Goal: Task Accomplishment & Management: Manage account settings

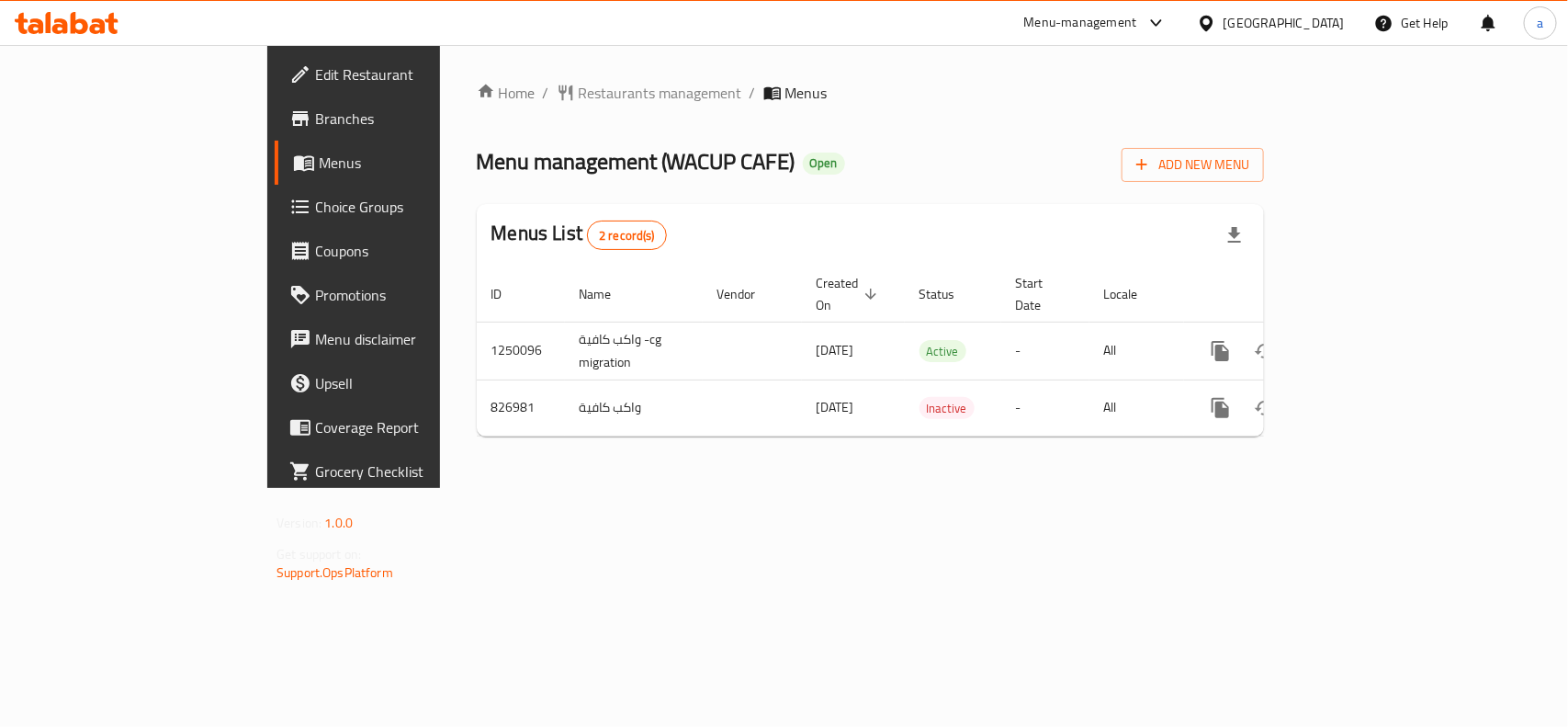
click at [1326, 21] on div "United Arab Emirates" at bounding box center [1285, 23] width 122 height 21
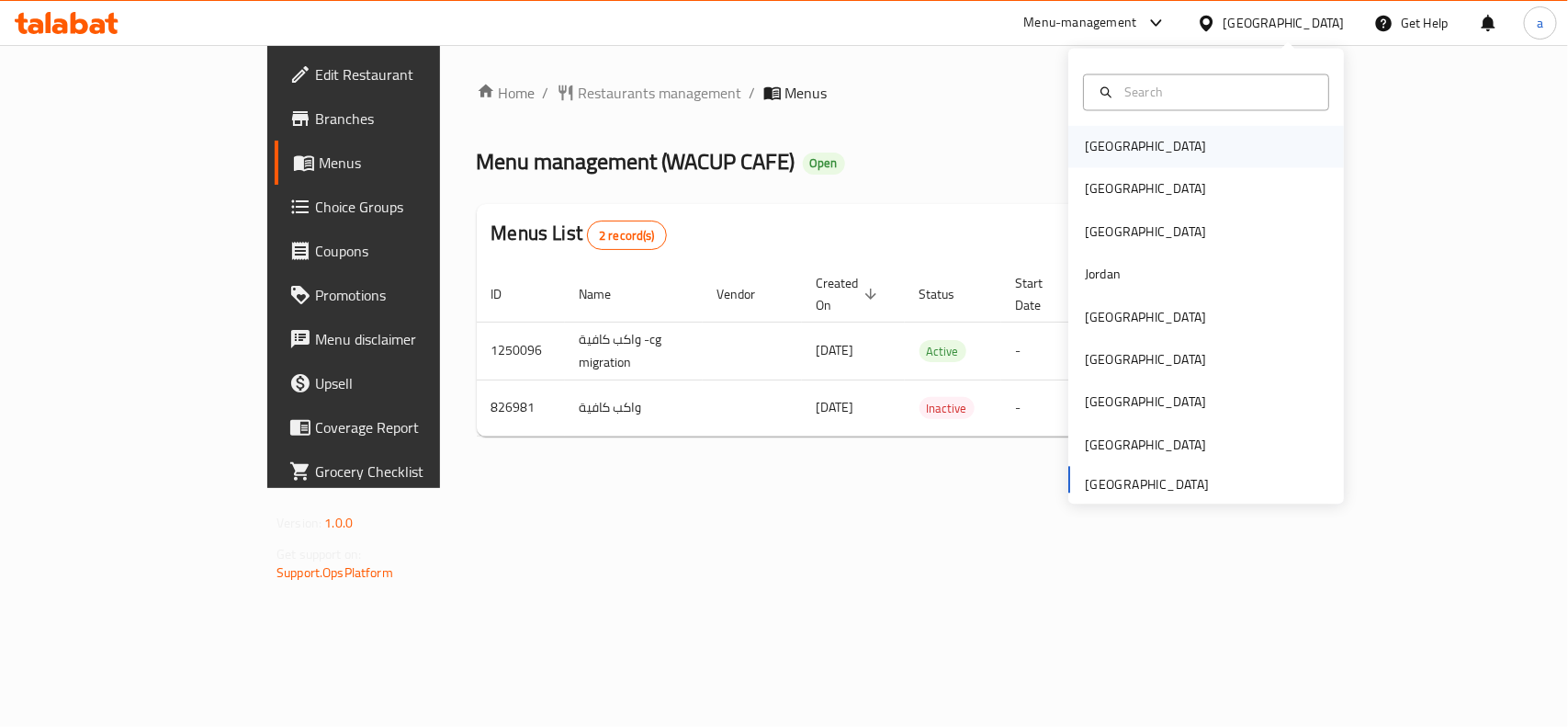
click at [1141, 130] on div "[GEOGRAPHIC_DATA]" at bounding box center [1205, 146] width 275 height 42
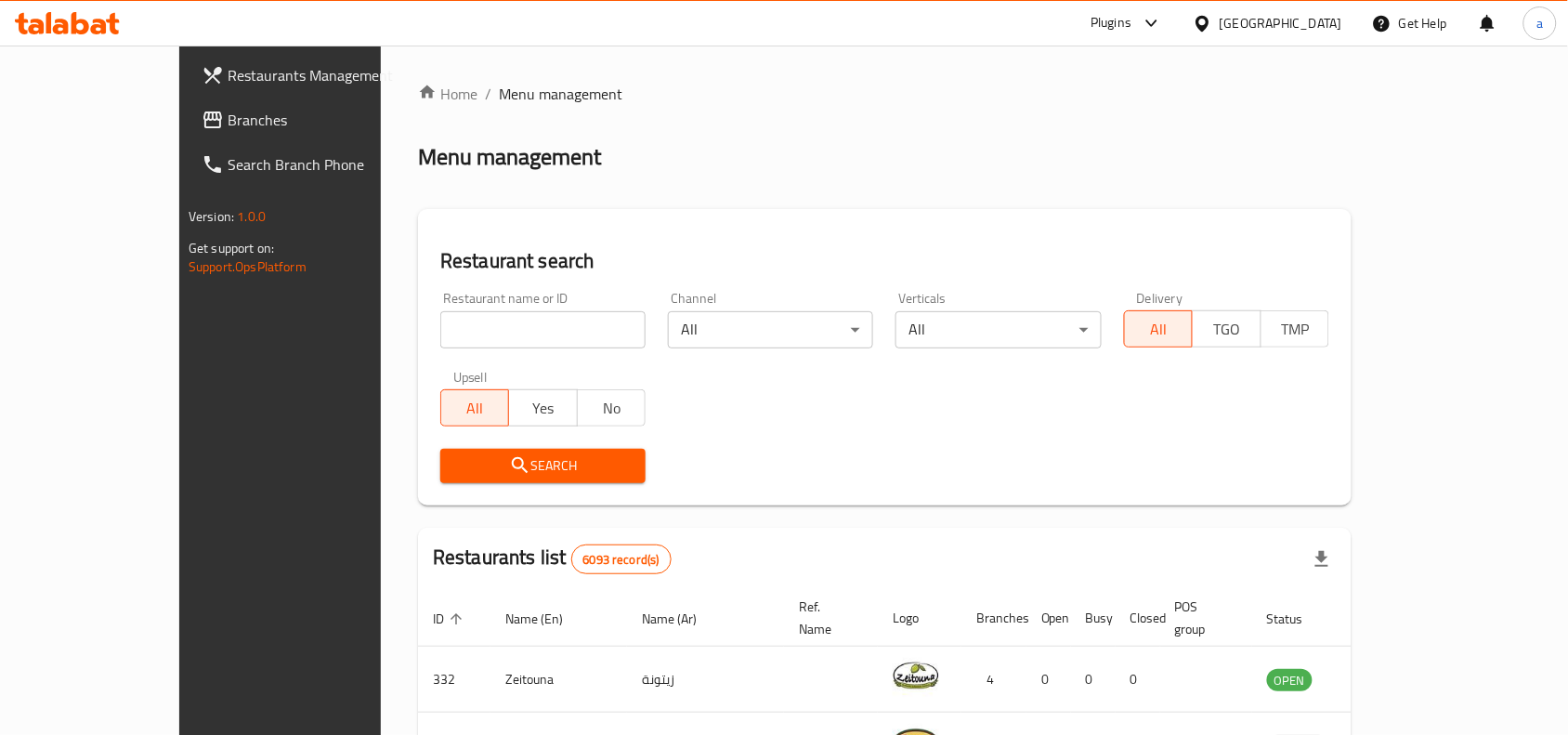
click at [201, 119] on icon at bounding box center [212, 120] width 23 height 23
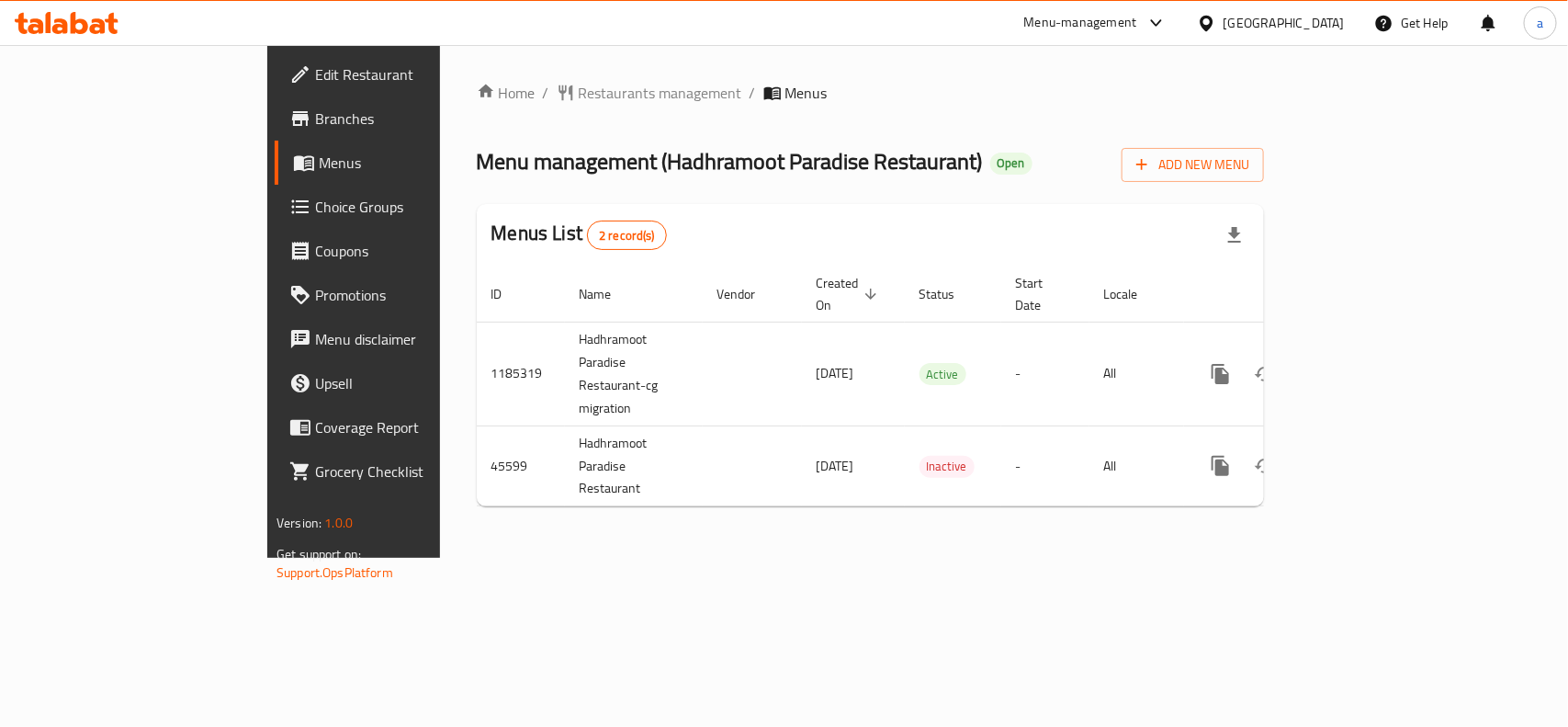
click at [848, 143] on div "Menu management ( Hadhramoot Paradise Restaurant ) Open Add New Menu" at bounding box center [870, 161] width 787 height 41
click at [759, 161] on span "Menu management ( Hadhramoot Paradise Restaurant )" at bounding box center [730, 161] width 507 height 41
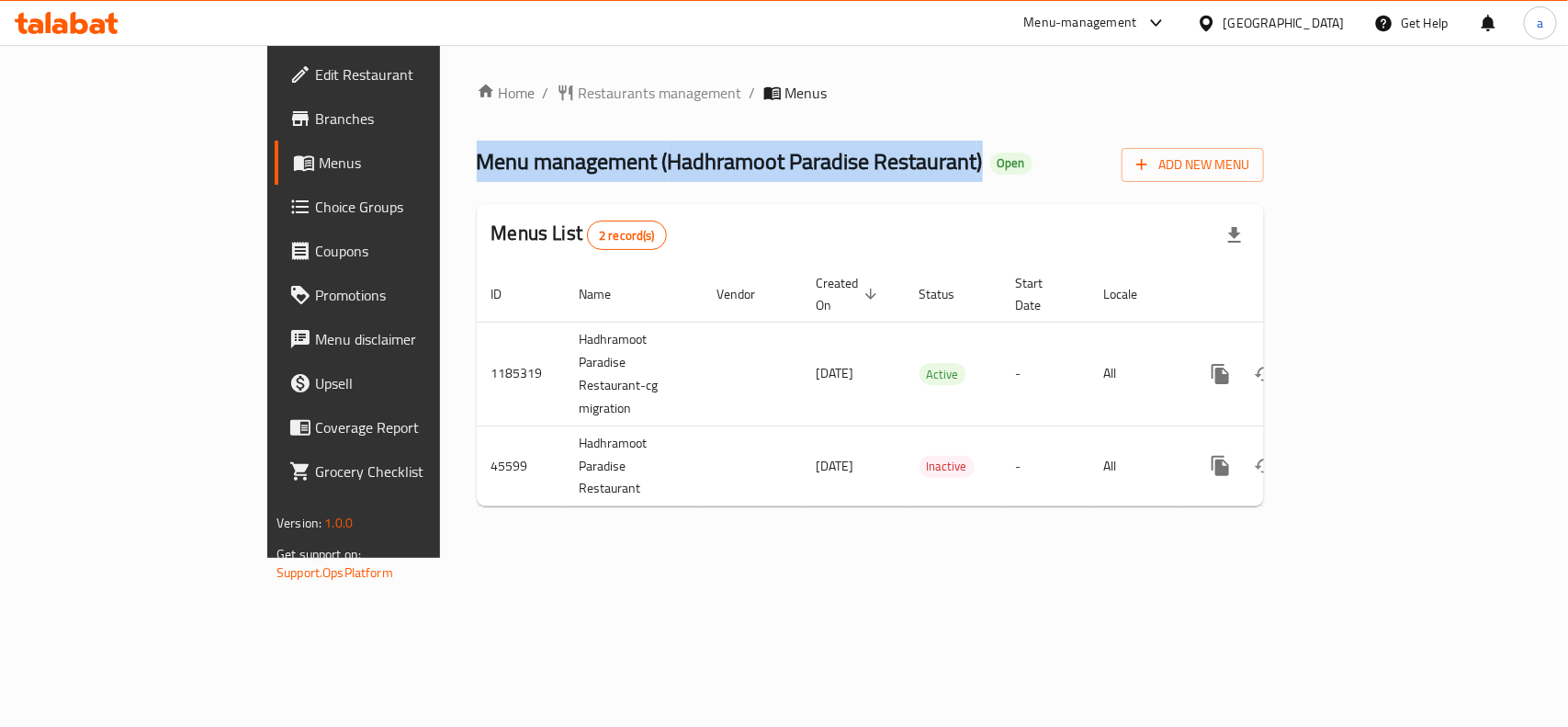
click at [759, 161] on span "Menu management ( Hadhramoot Paradise Restaurant )" at bounding box center [730, 161] width 507 height 41
click at [477, 166] on span "Menu management ( Hadhramoot Paradise Restaurant )" at bounding box center [730, 161] width 507 height 41
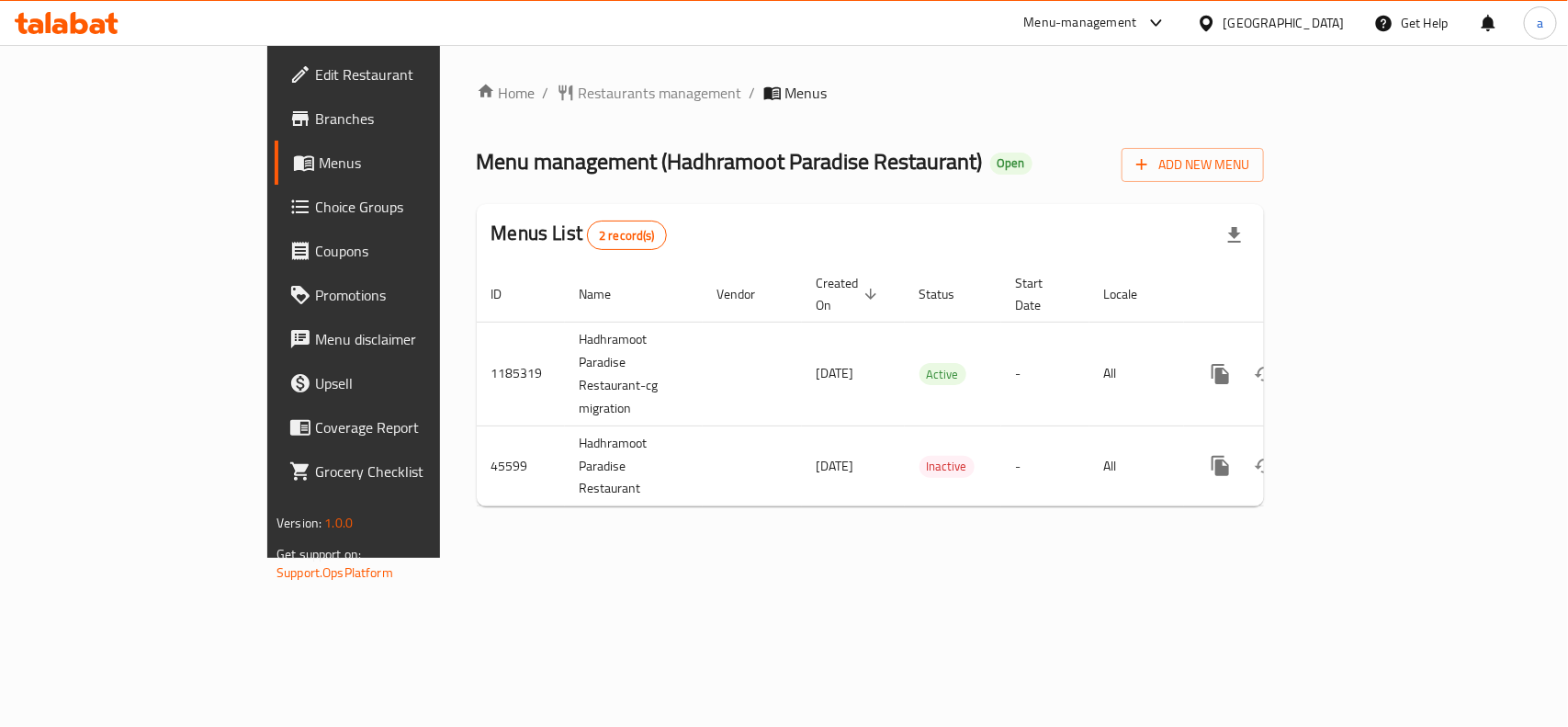
click at [477, 161] on span "Menu management ( Hadhramoot Paradise Restaurant )" at bounding box center [730, 161] width 507 height 41
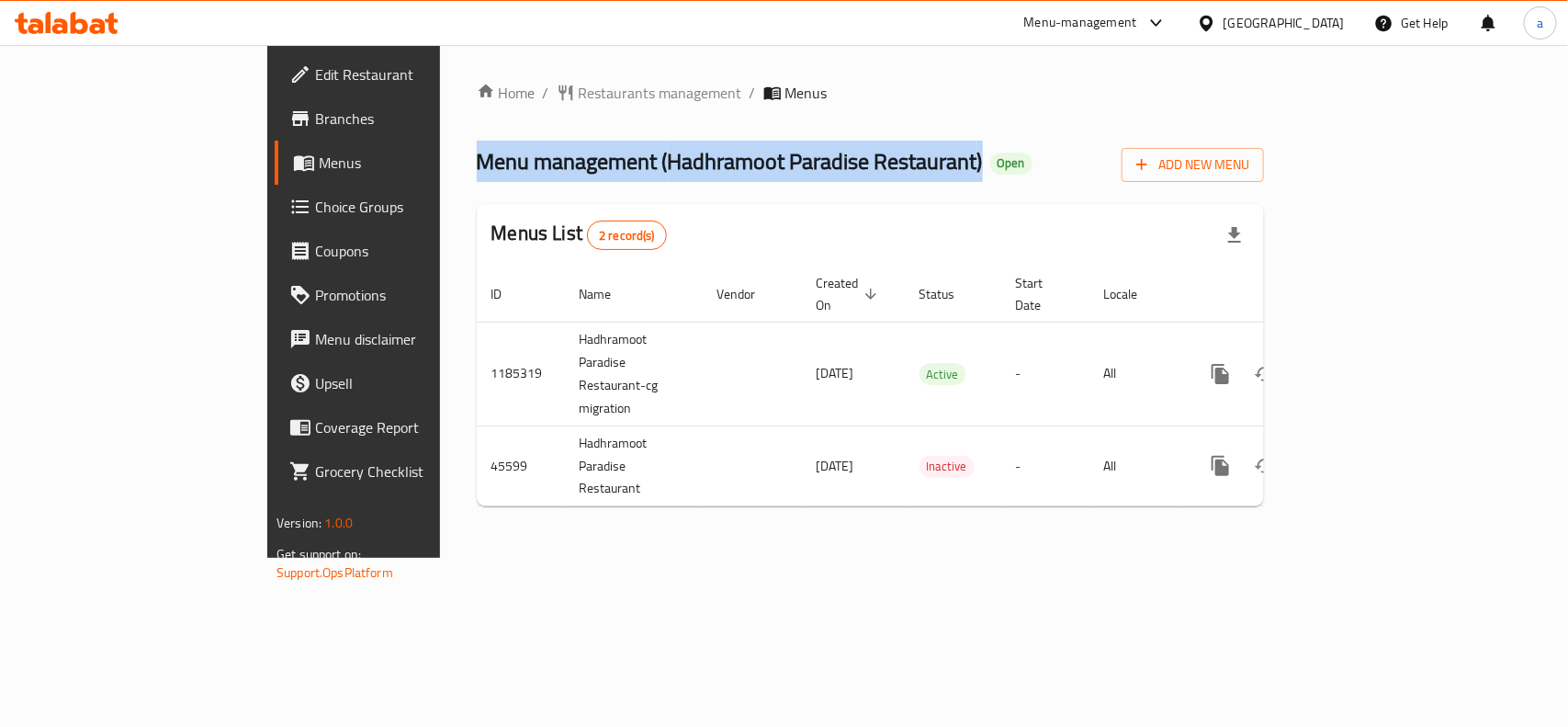
click at [477, 161] on span "Menu management ( Hadhramoot Paradise Restaurant )" at bounding box center [730, 161] width 507 height 41
click at [545, 138] on div "Home / Restaurants management / Menus Menu management ( Hadhramoot Paradise Res…" at bounding box center [870, 301] width 787 height 439
click at [741, 171] on span "Menu management ( Hadhramoot Paradise Restaurant )" at bounding box center [730, 161] width 507 height 41
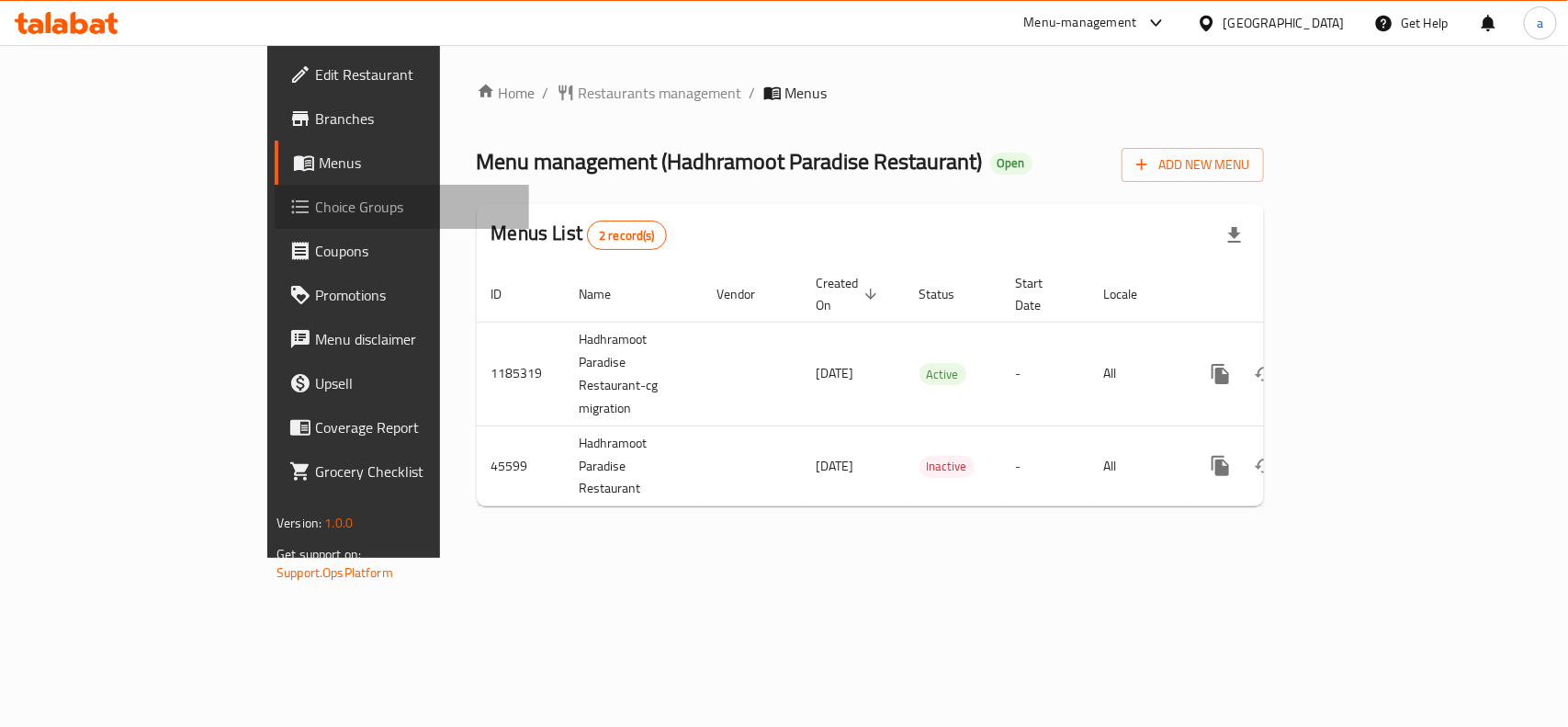
click at [316, 208] on span "Choice Groups" at bounding box center [415, 207] width 199 height 23
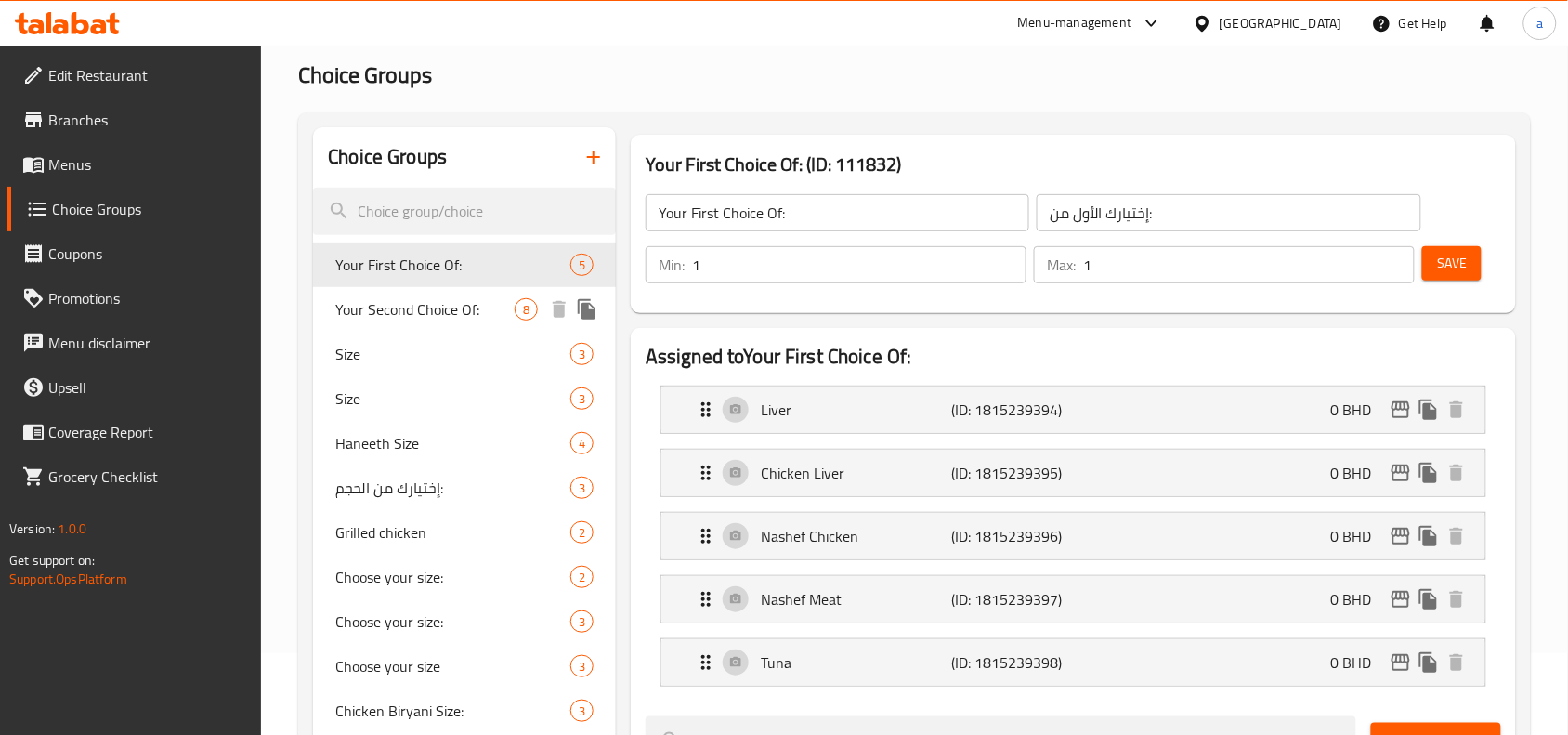
scroll to position [116, 0]
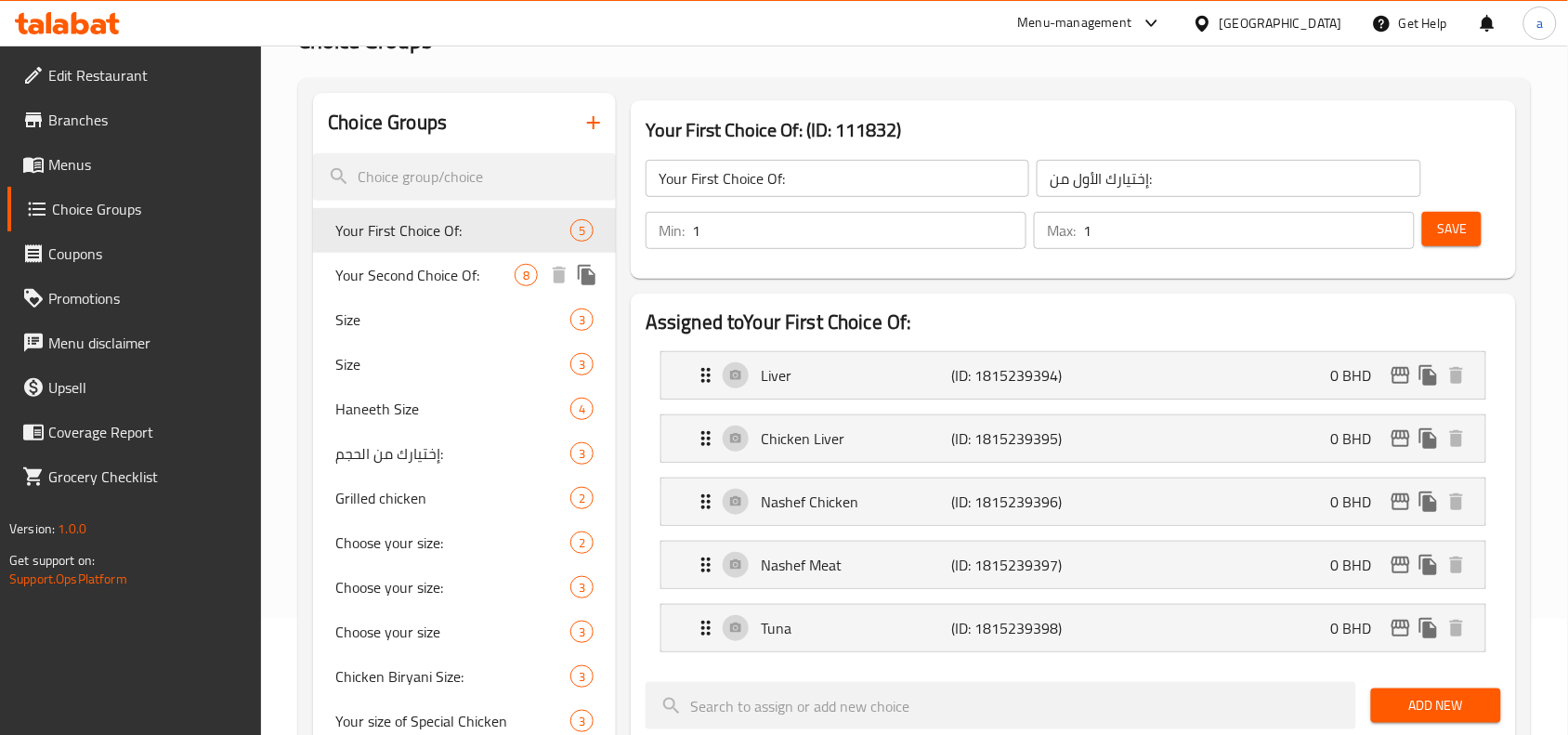
click at [377, 278] on span "Your Second Choice Of:" at bounding box center [424, 274] width 179 height 23
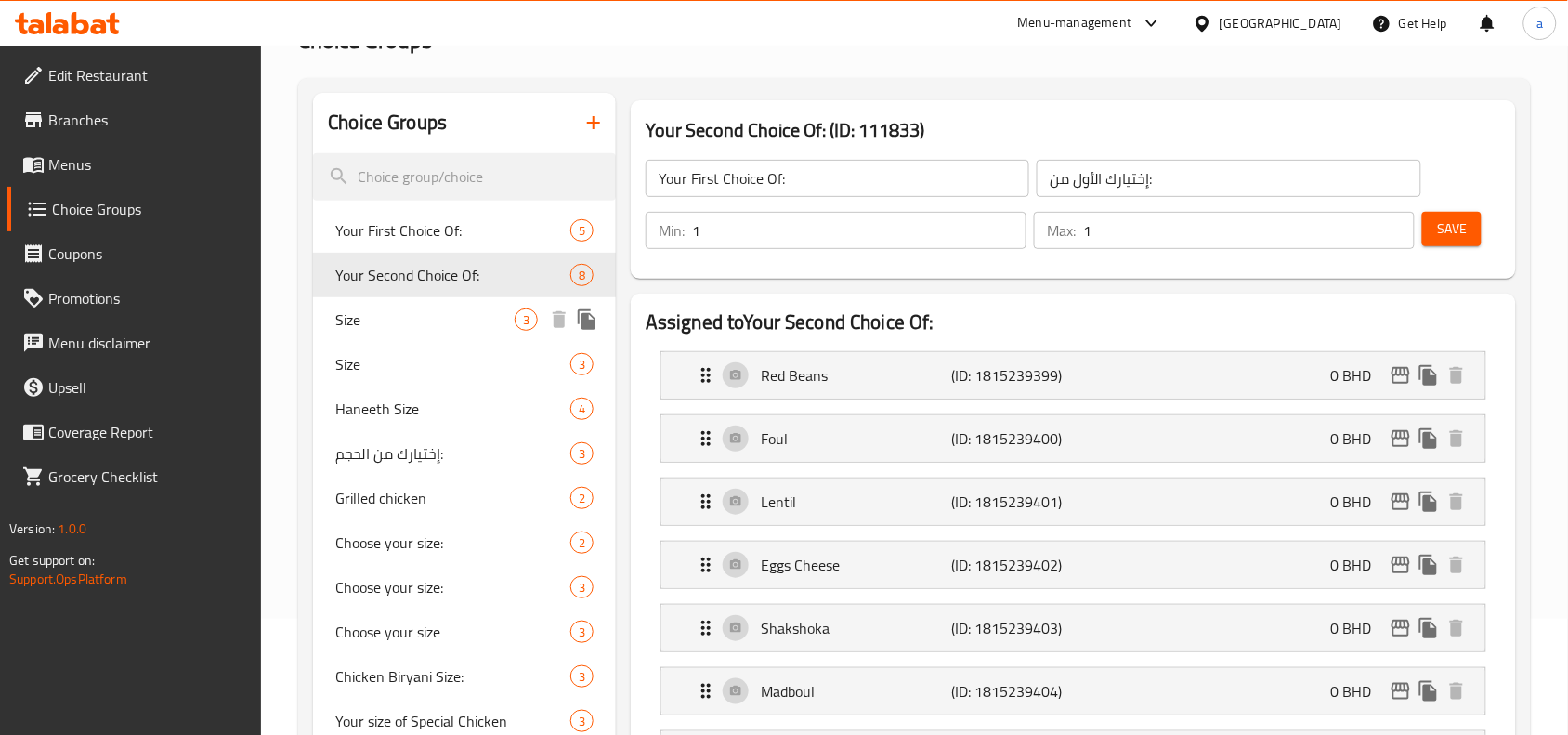
type input "Your Second Choice Of:"
type input "إختيارك الثاني من:"
type input "2"
click at [373, 325] on span "Size" at bounding box center [424, 319] width 179 height 23
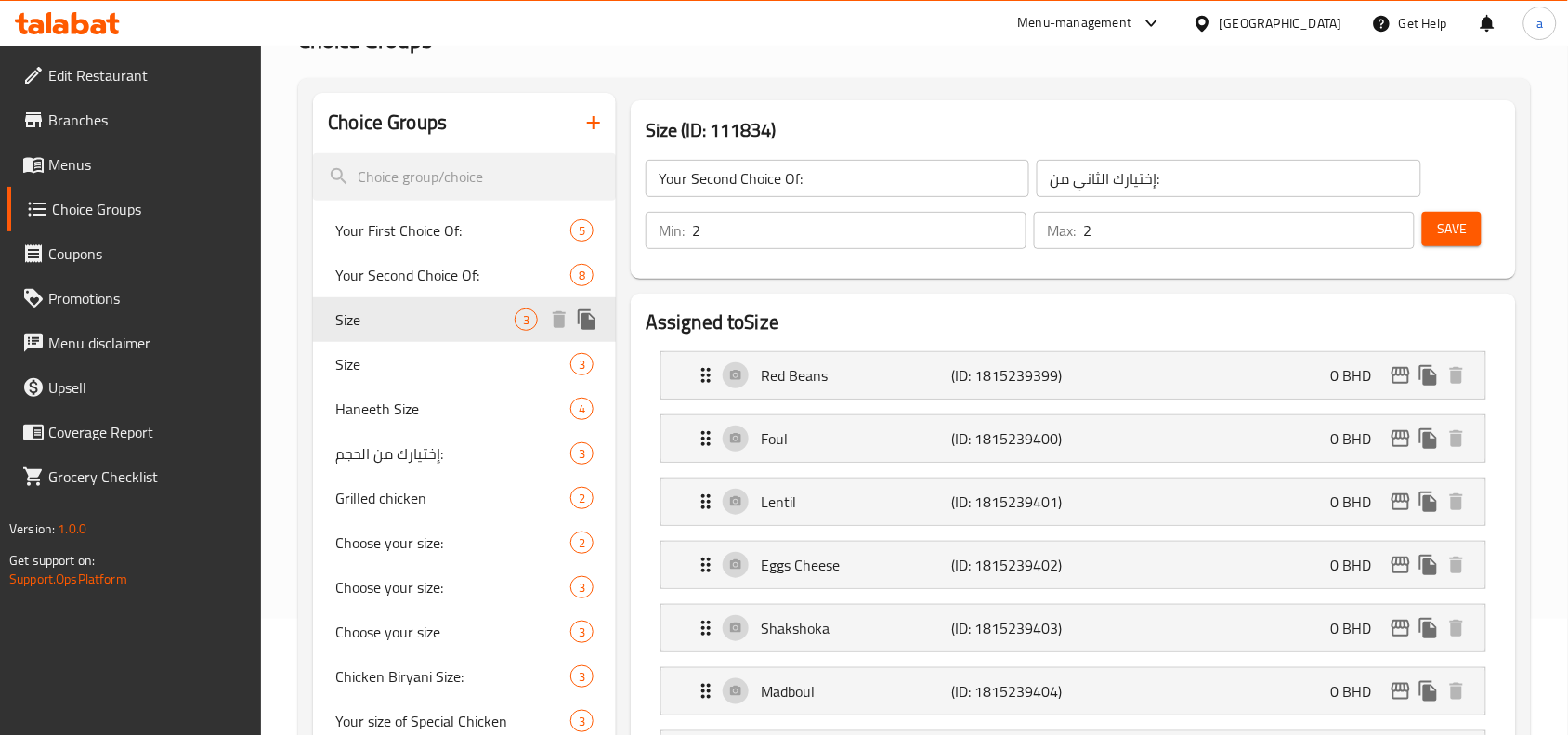
type input "Size"
type input "المقاس"
type input "1"
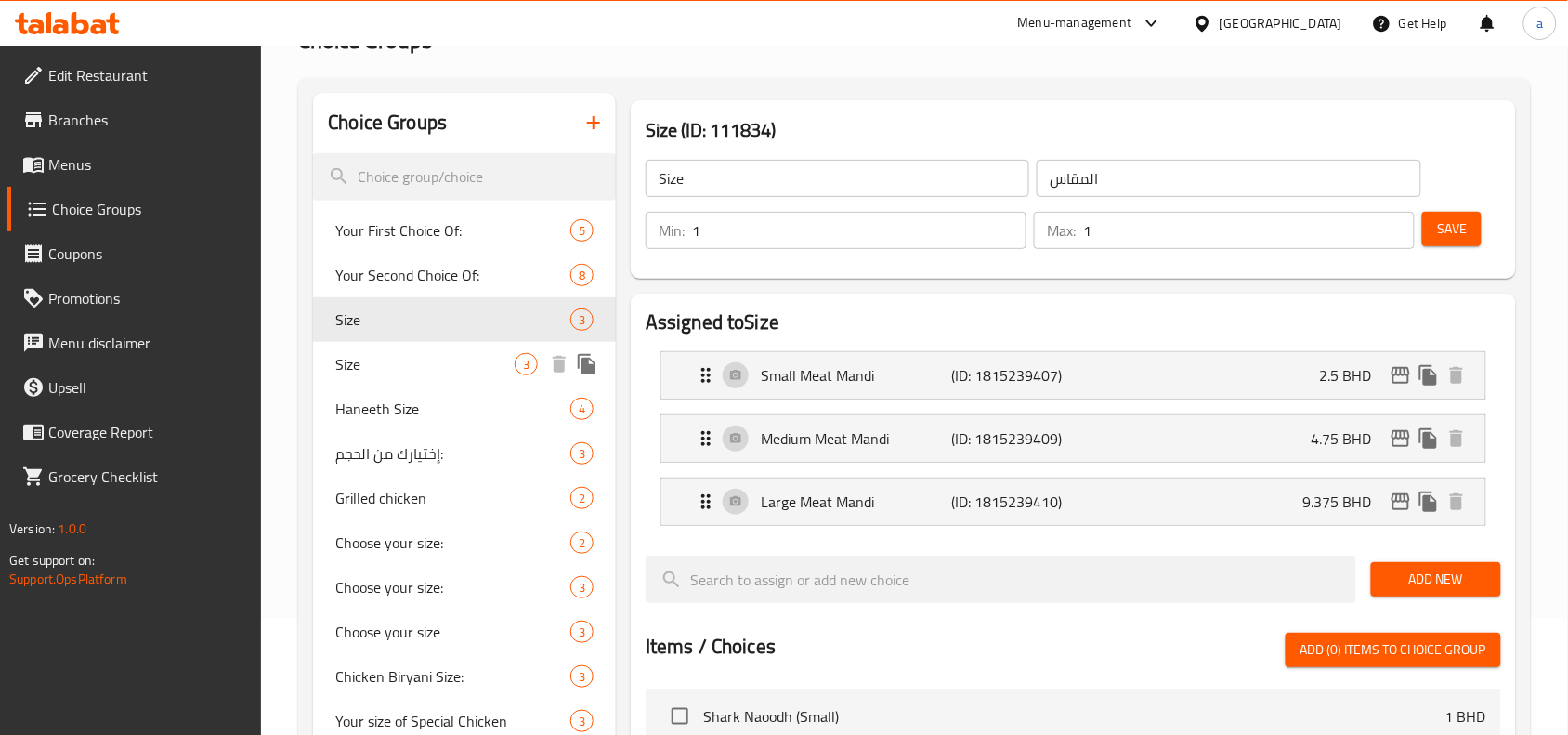
click at [369, 371] on span "Size" at bounding box center [424, 364] width 179 height 23
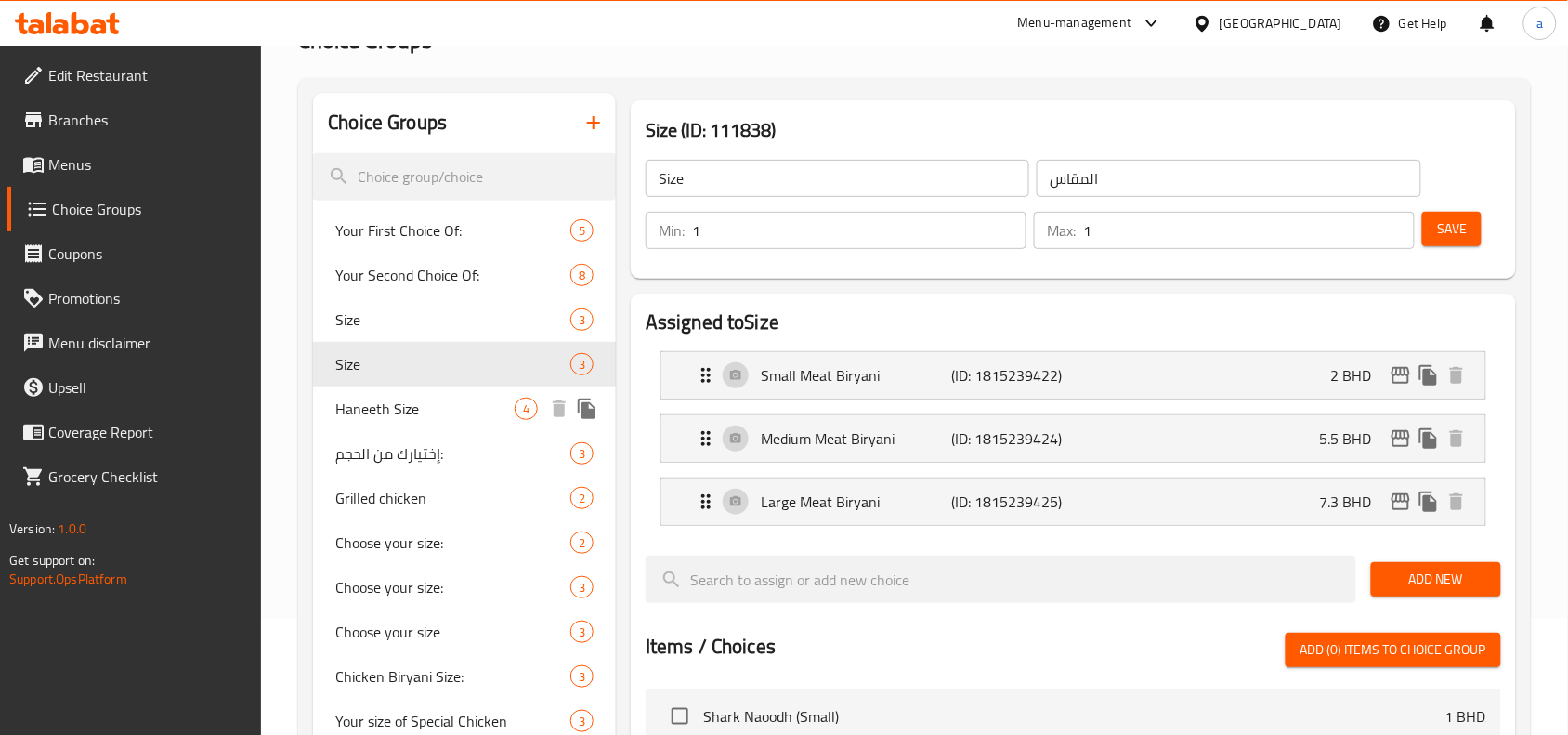
click at [363, 424] on div "Haneeth Size 4" at bounding box center [465, 408] width 303 height 45
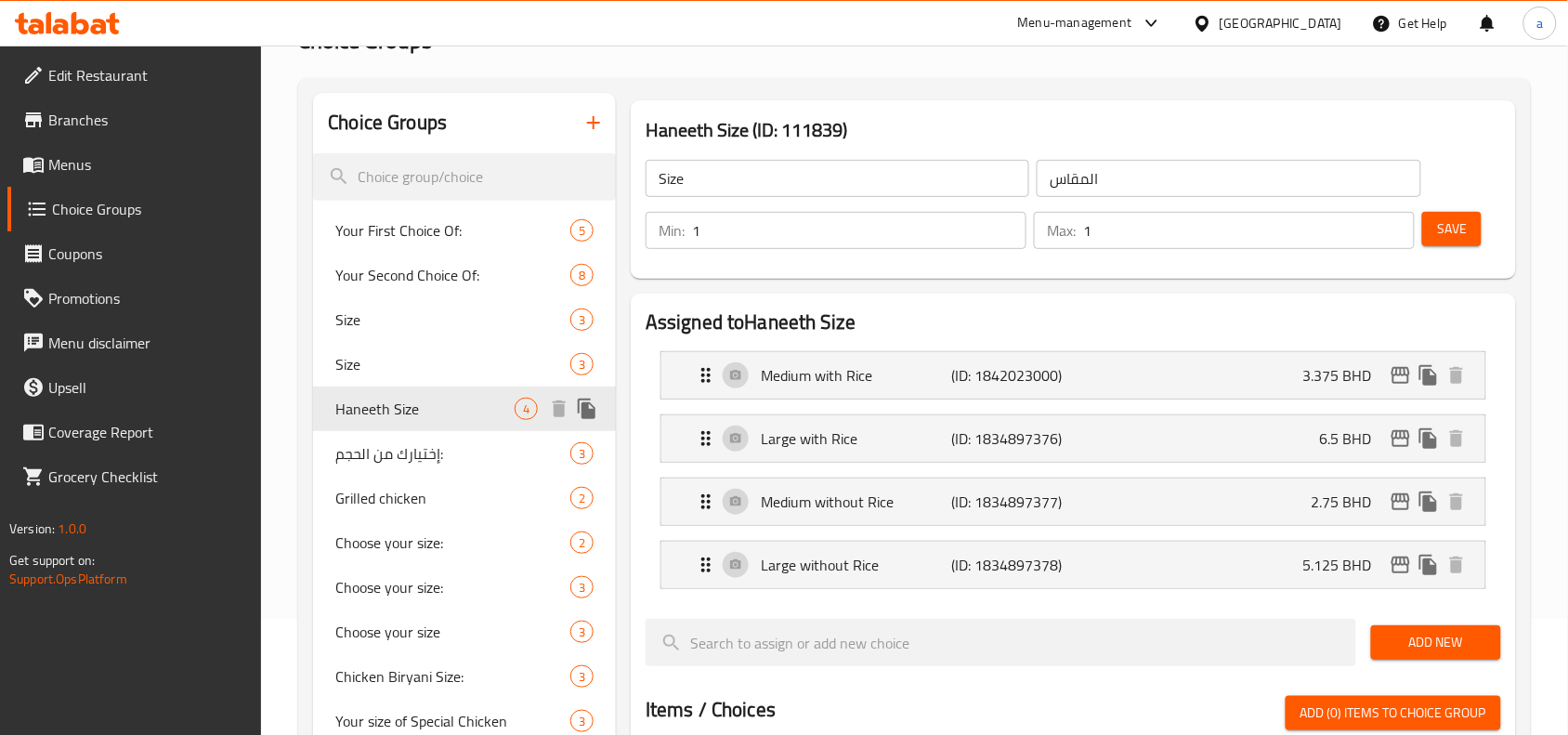
type input "Haneeth Size"
type input "مقاس الحنيذ"
click at [400, 534] on span "Choose your size:" at bounding box center [424, 542] width 179 height 23
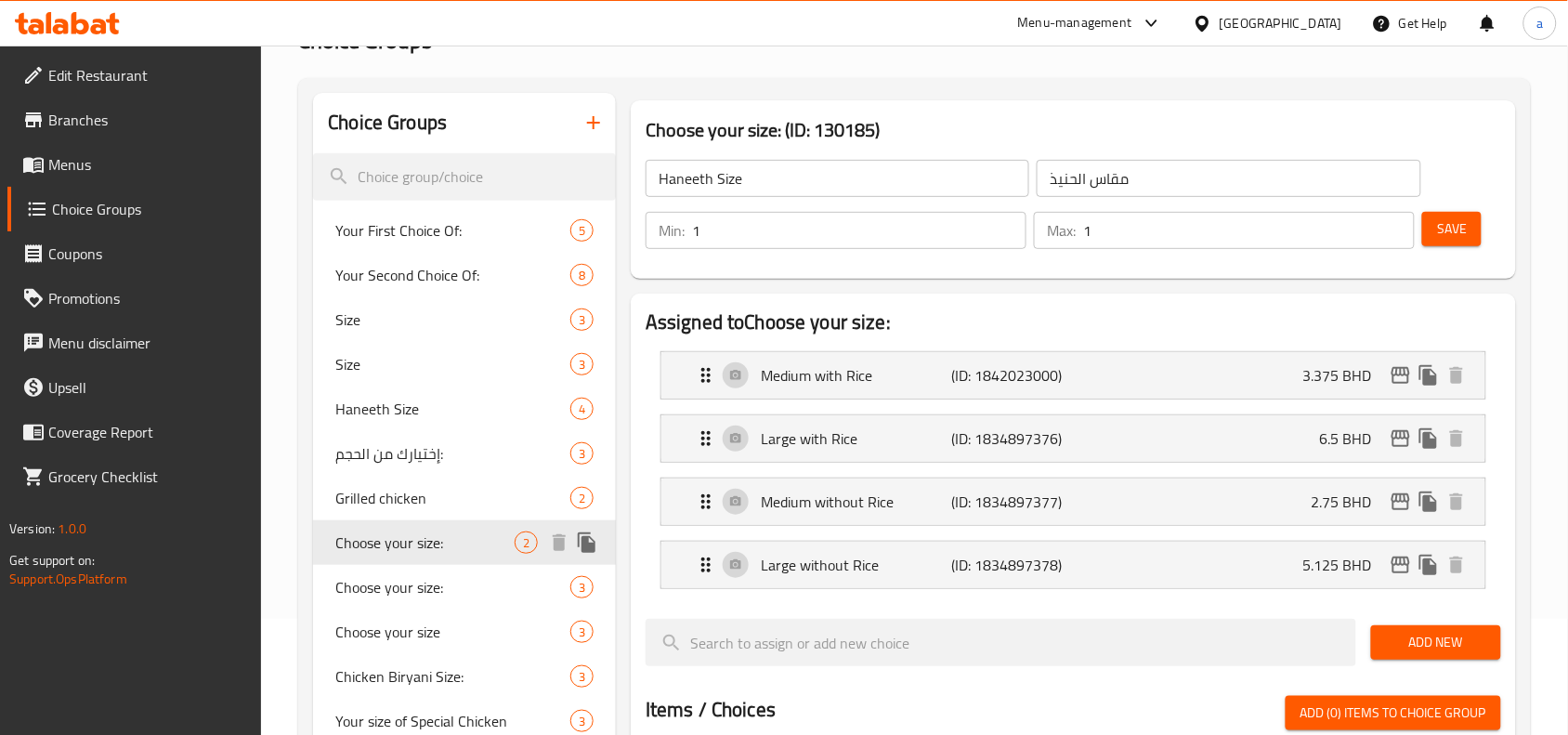
type input "Choose your size:"
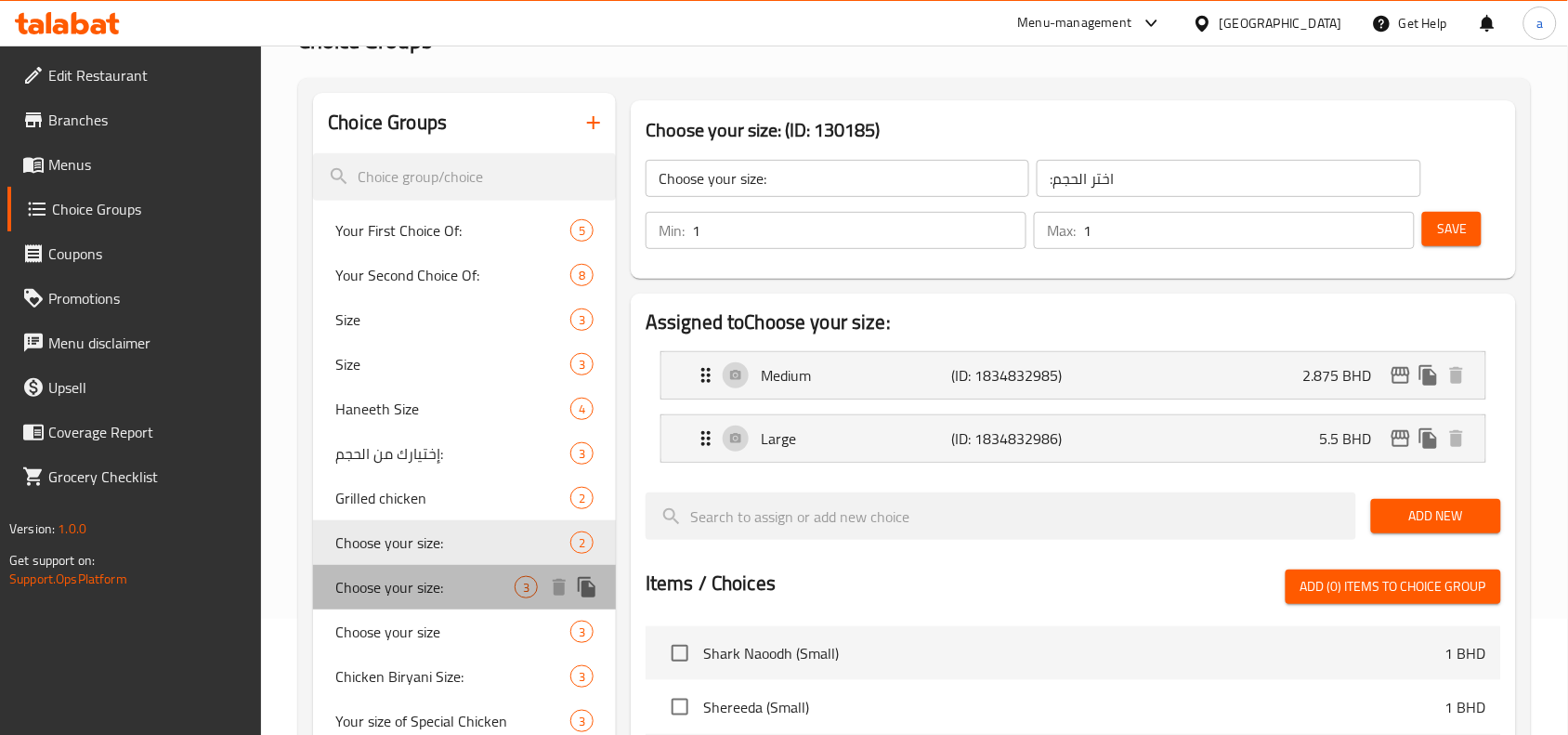
click at [399, 576] on span "Choose your size:" at bounding box center [424, 586] width 179 height 23
type input "اختر [PERSON_NAME][GEOGRAPHIC_DATA]:"
type input "3"
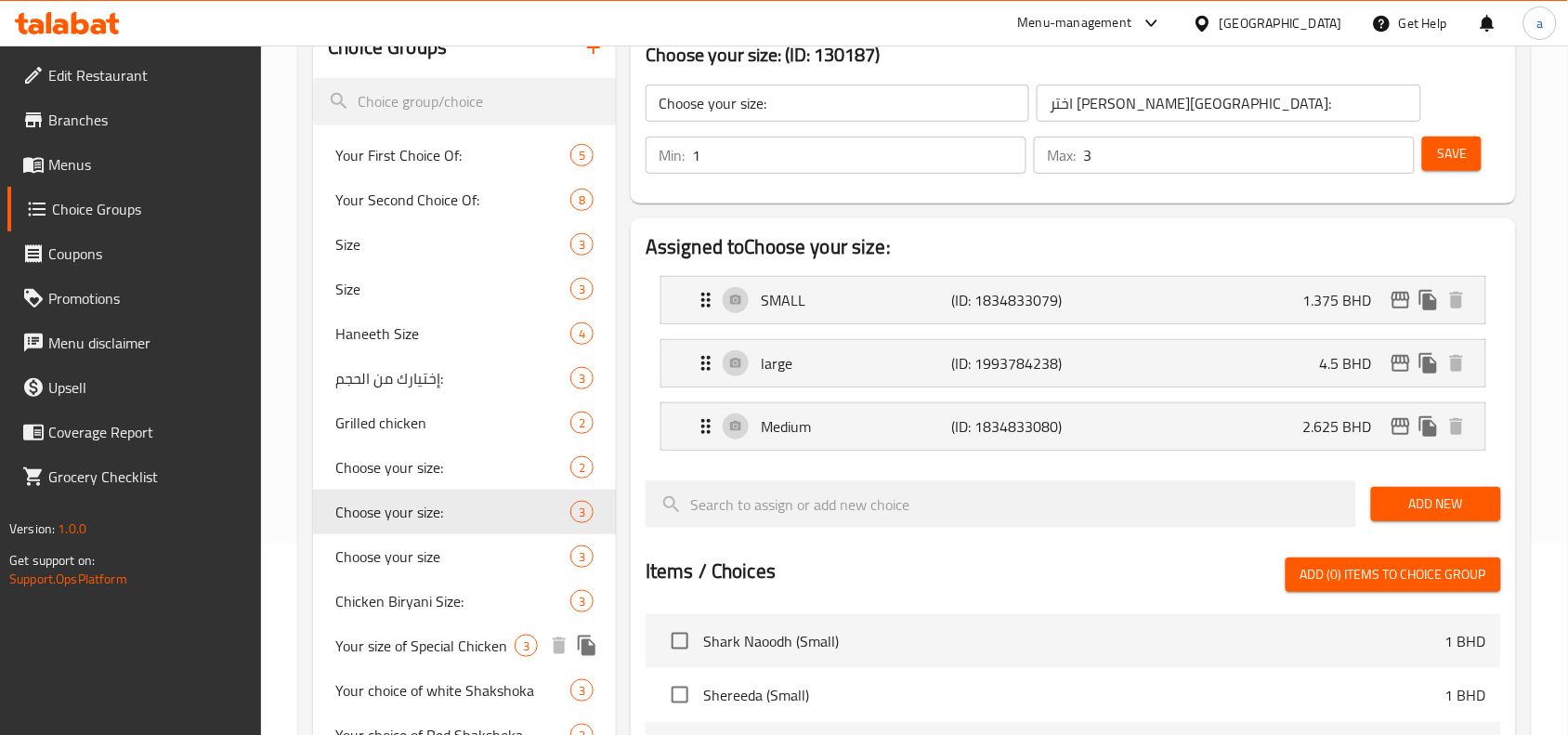
scroll to position [232, 0]
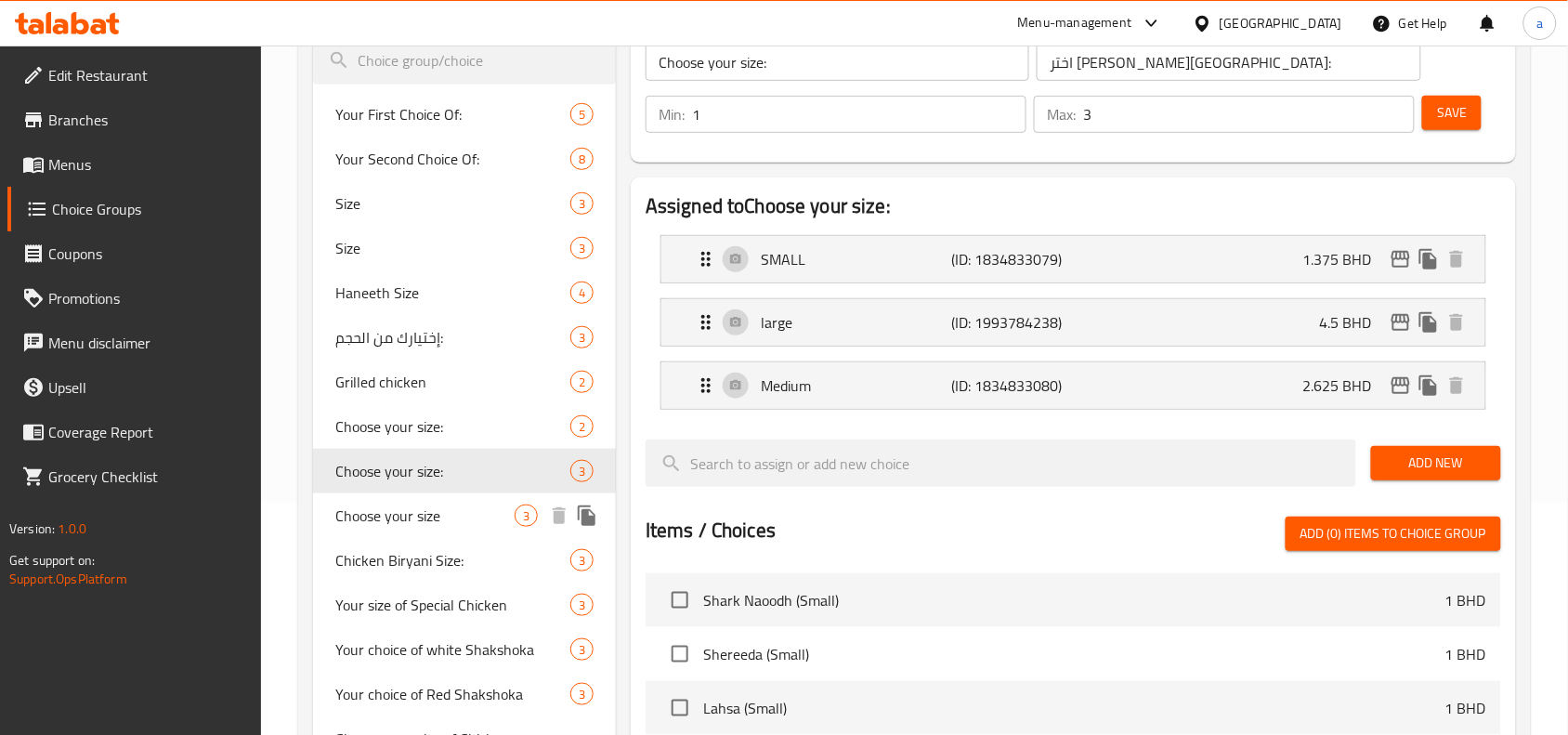
click at [429, 508] on span "Choose your size" at bounding box center [424, 515] width 179 height 23
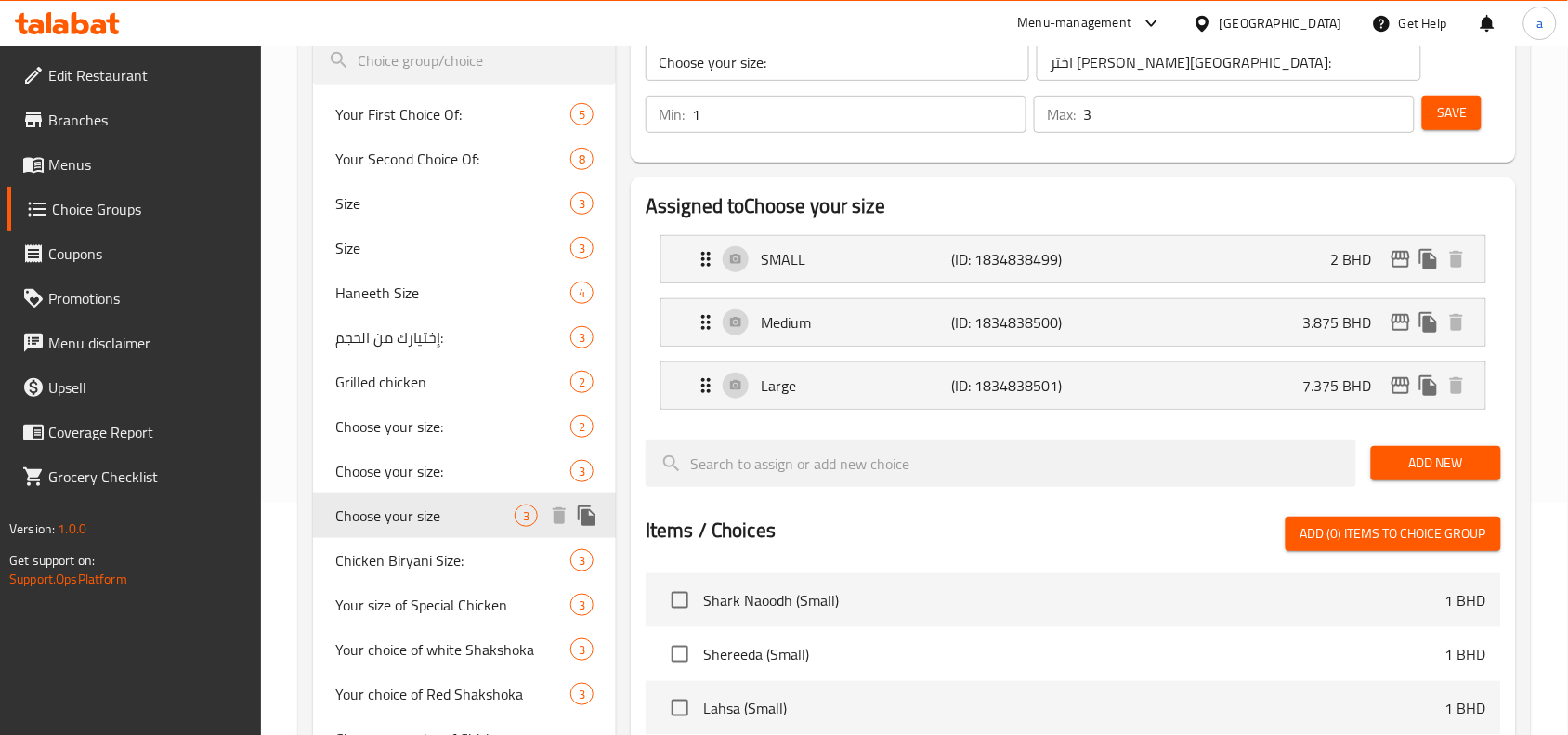
type input "Choose your size"
type input "اختر الحجم الخاص بك"
type input "1"
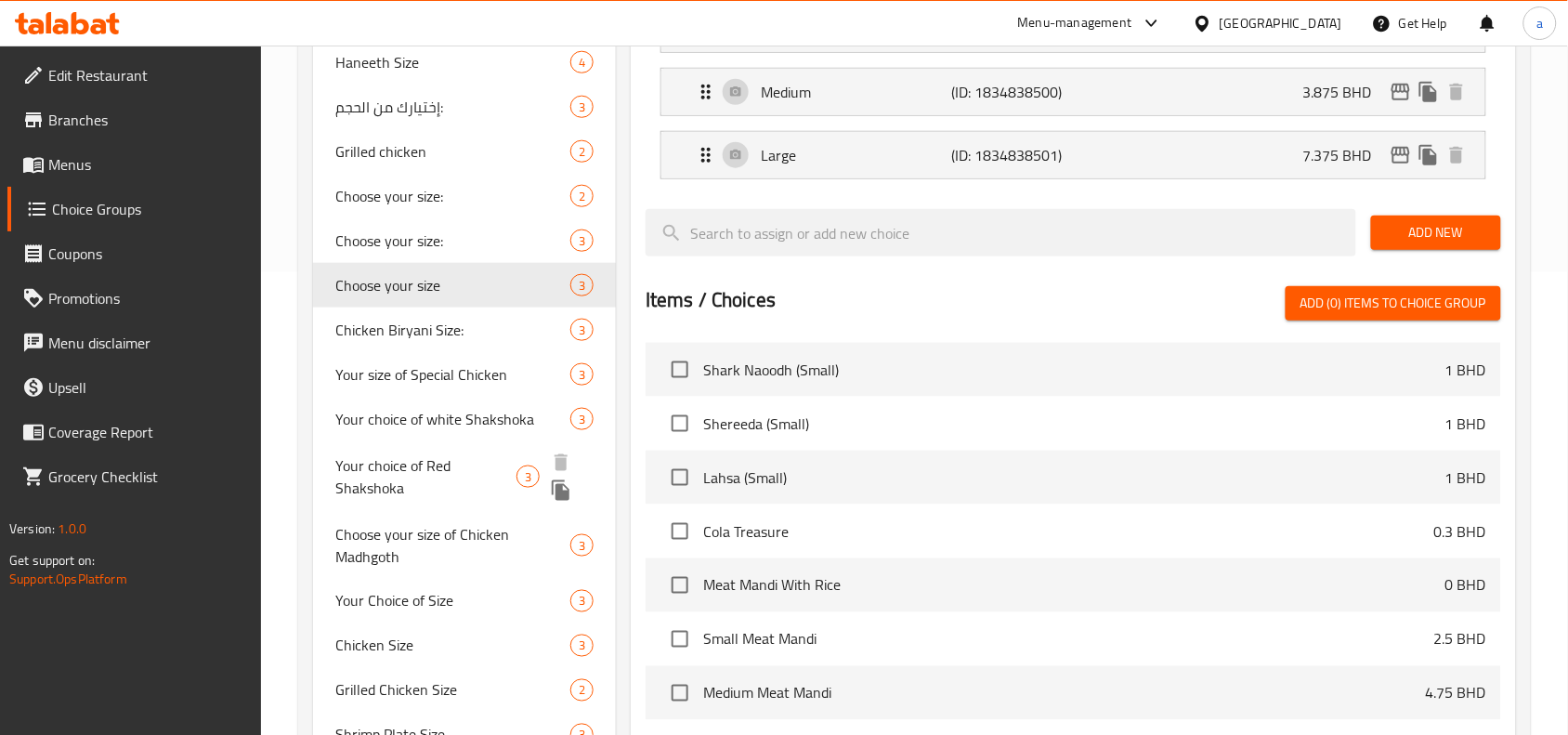
scroll to position [465, 0]
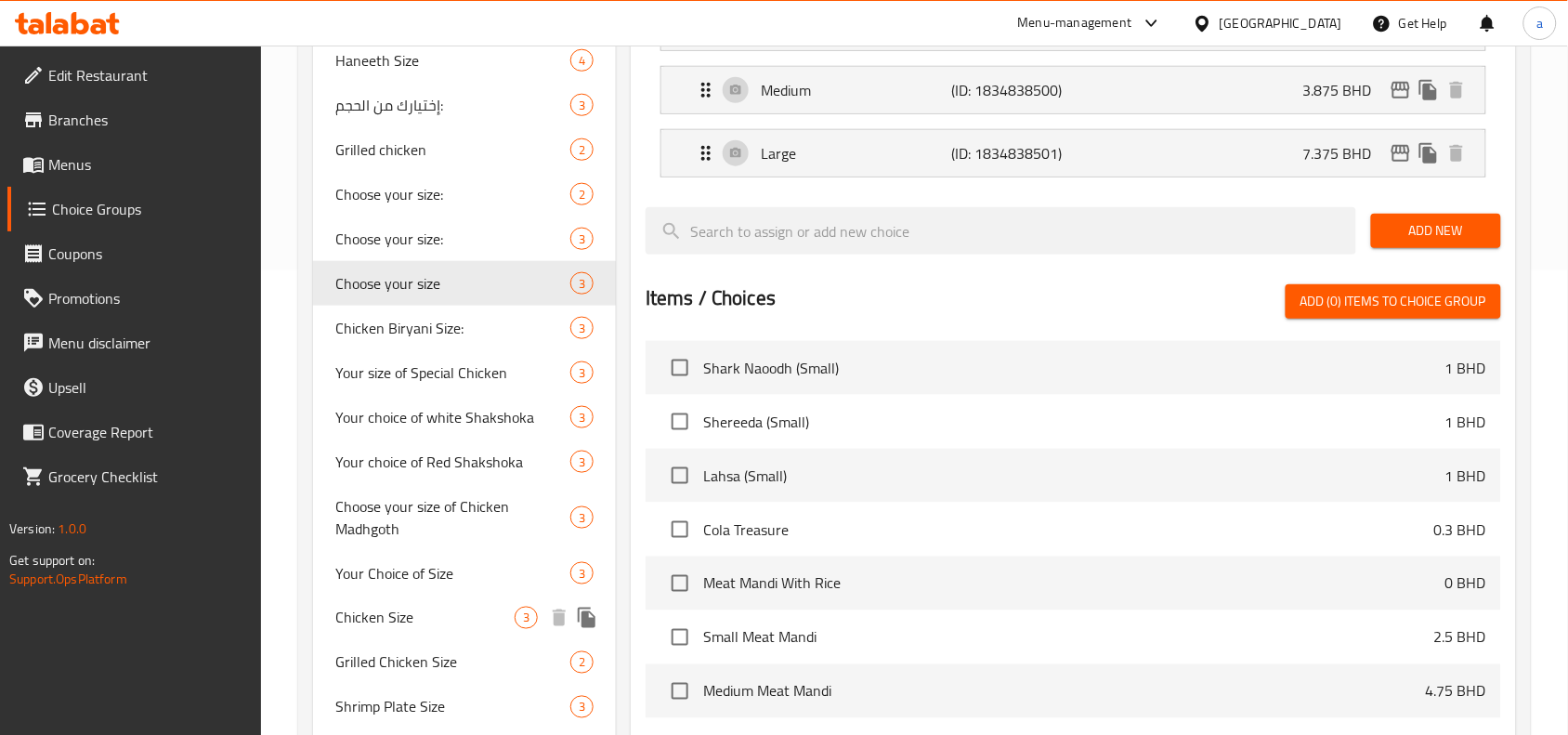
click at [391, 595] on div "Chicken Size 3" at bounding box center [465, 617] width 303 height 45
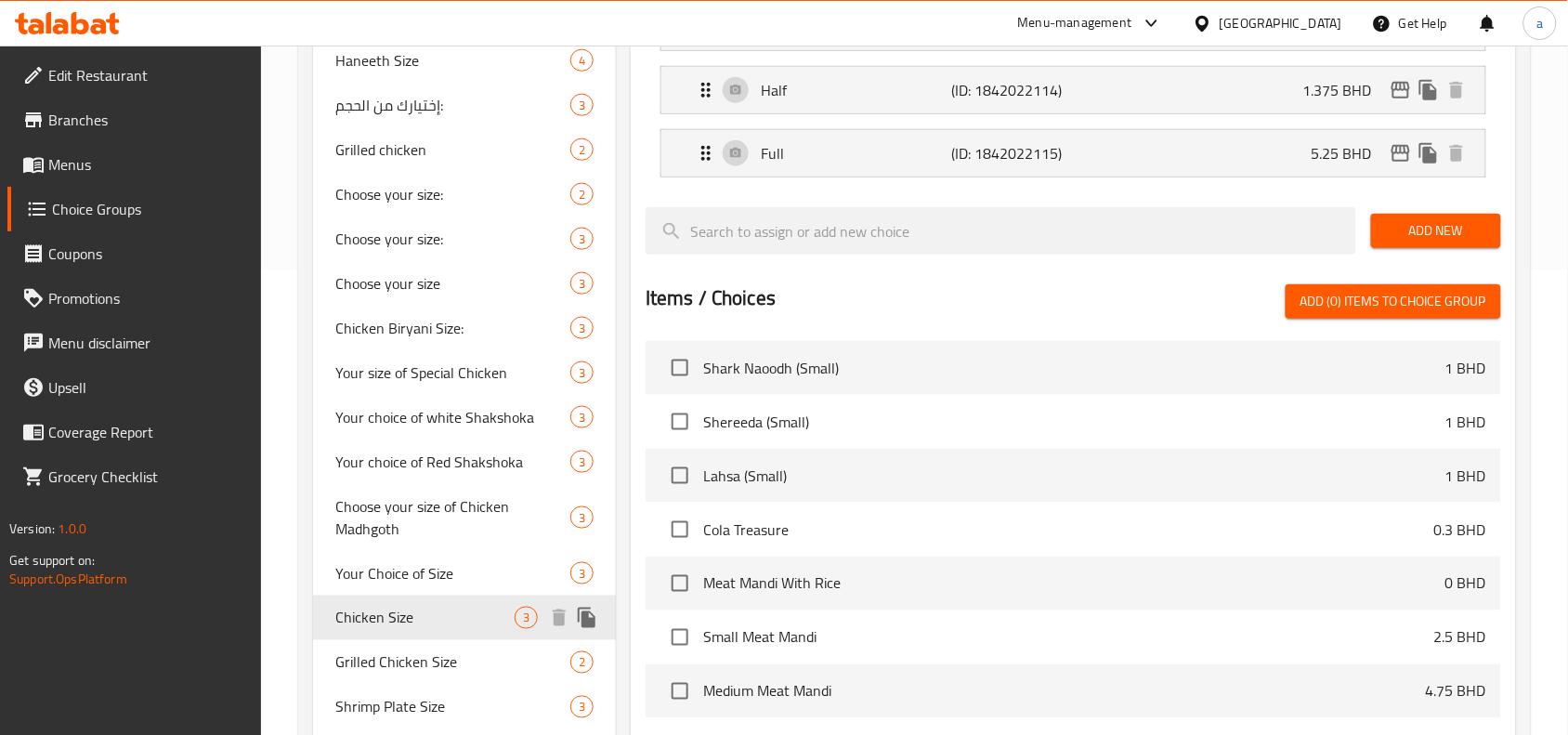
type input "Chicken Size"
type input "حجم الدجاجة"
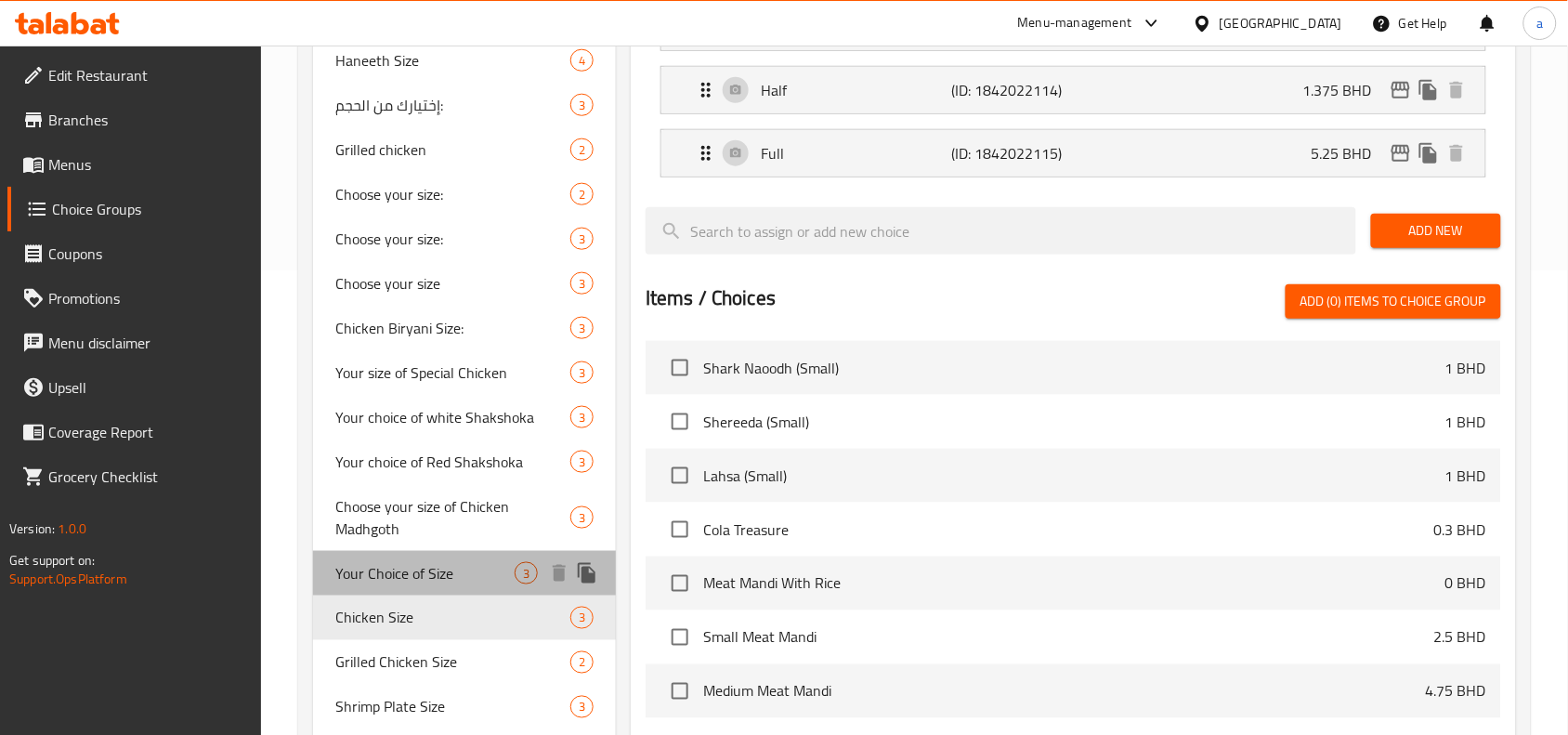
click at [392, 567] on span "Your Choice of Size" at bounding box center [424, 573] width 179 height 23
type input "Your Choice of Size"
type input "اختيارك للحجم"
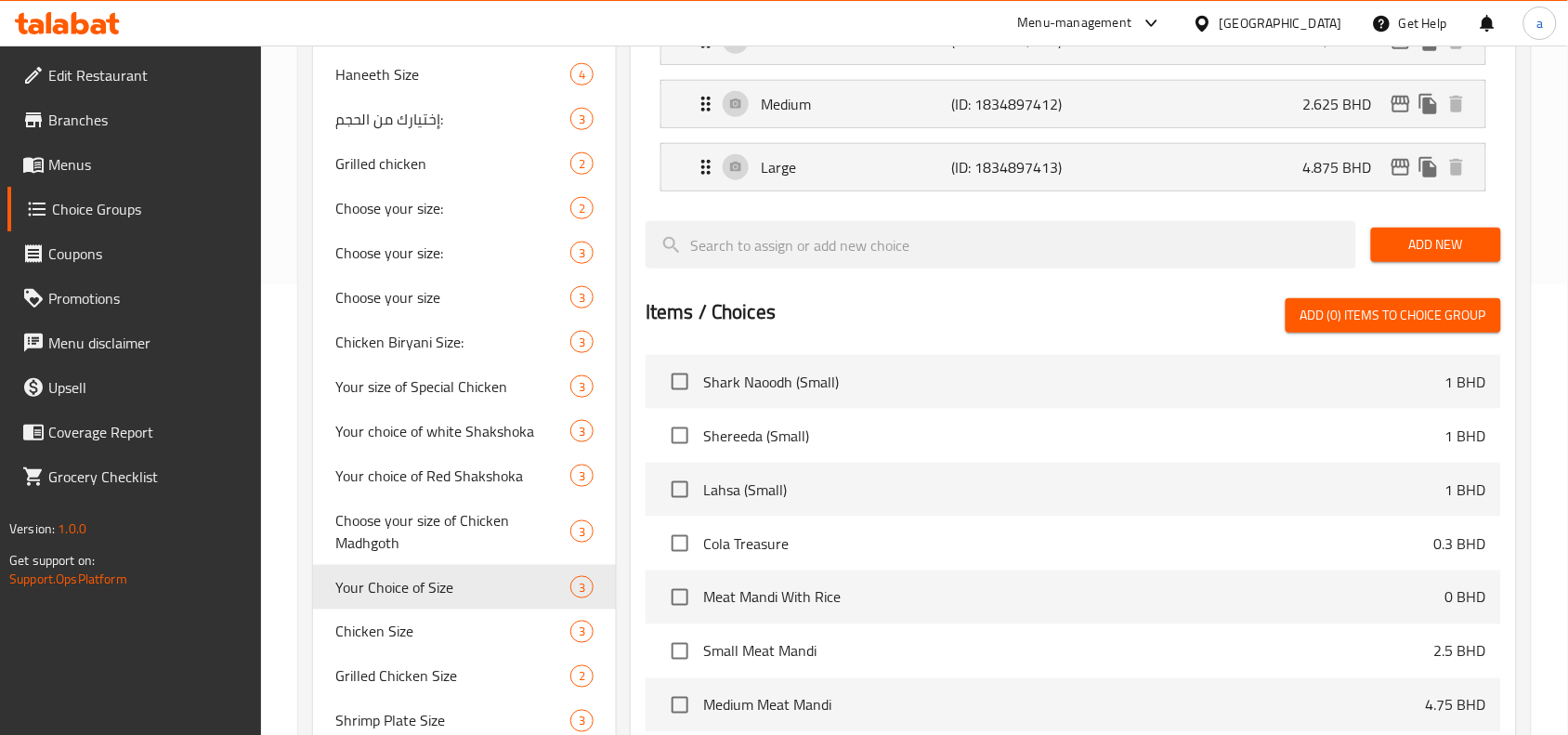
scroll to position [580, 0]
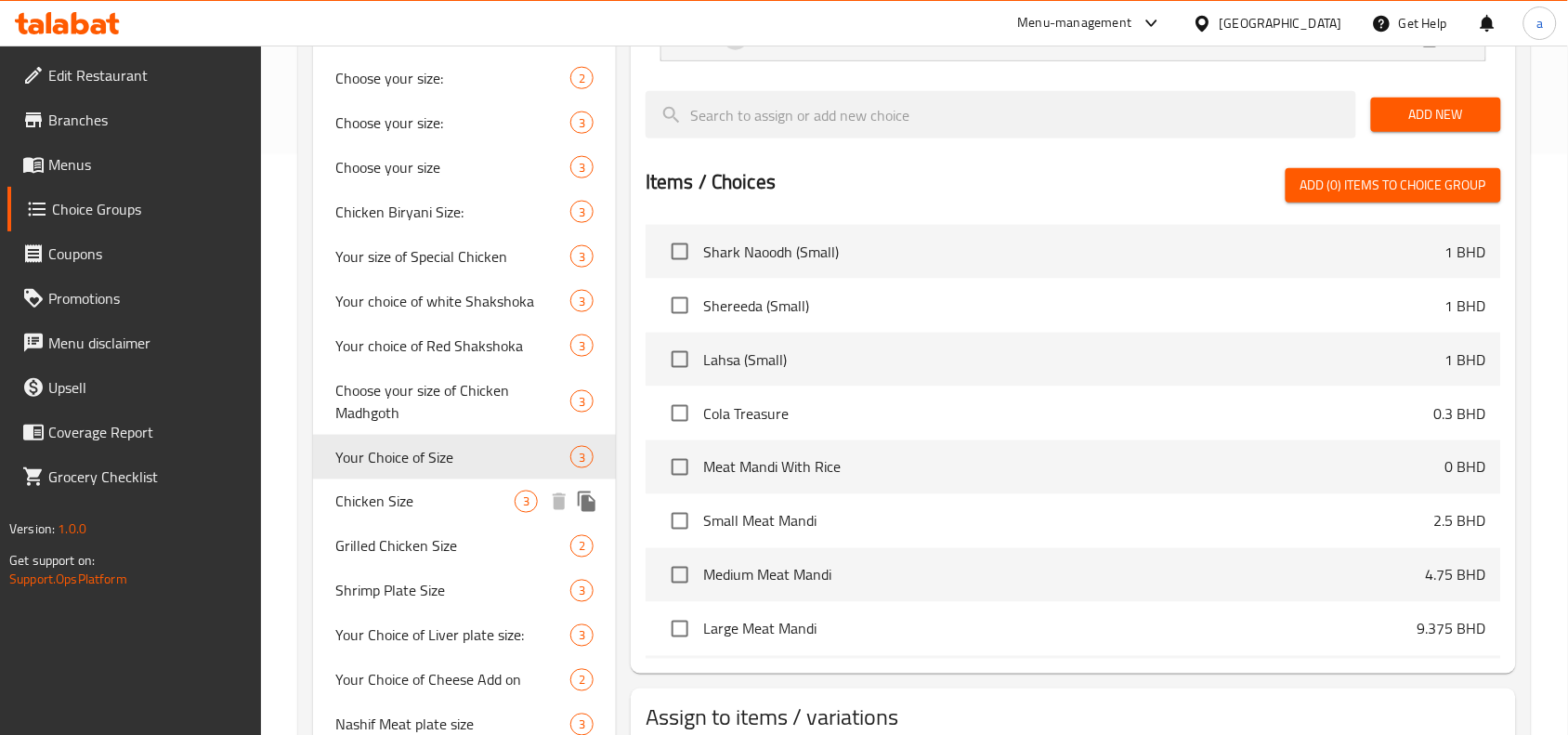
click at [407, 517] on div "Chicken Size 3" at bounding box center [465, 501] width 303 height 45
type input "Chicken Size"
type input "حجم الدجاجة"
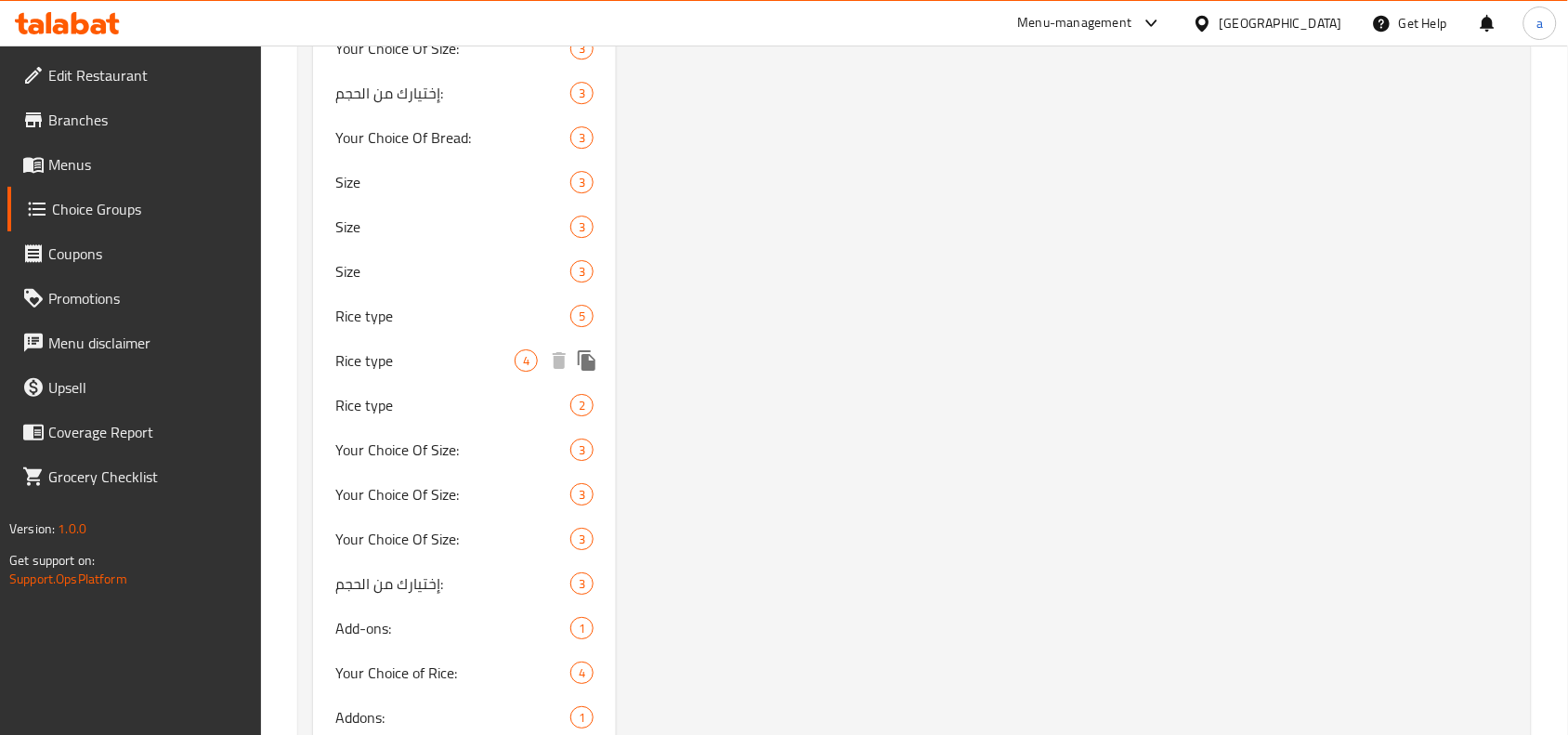
scroll to position [3831, 0]
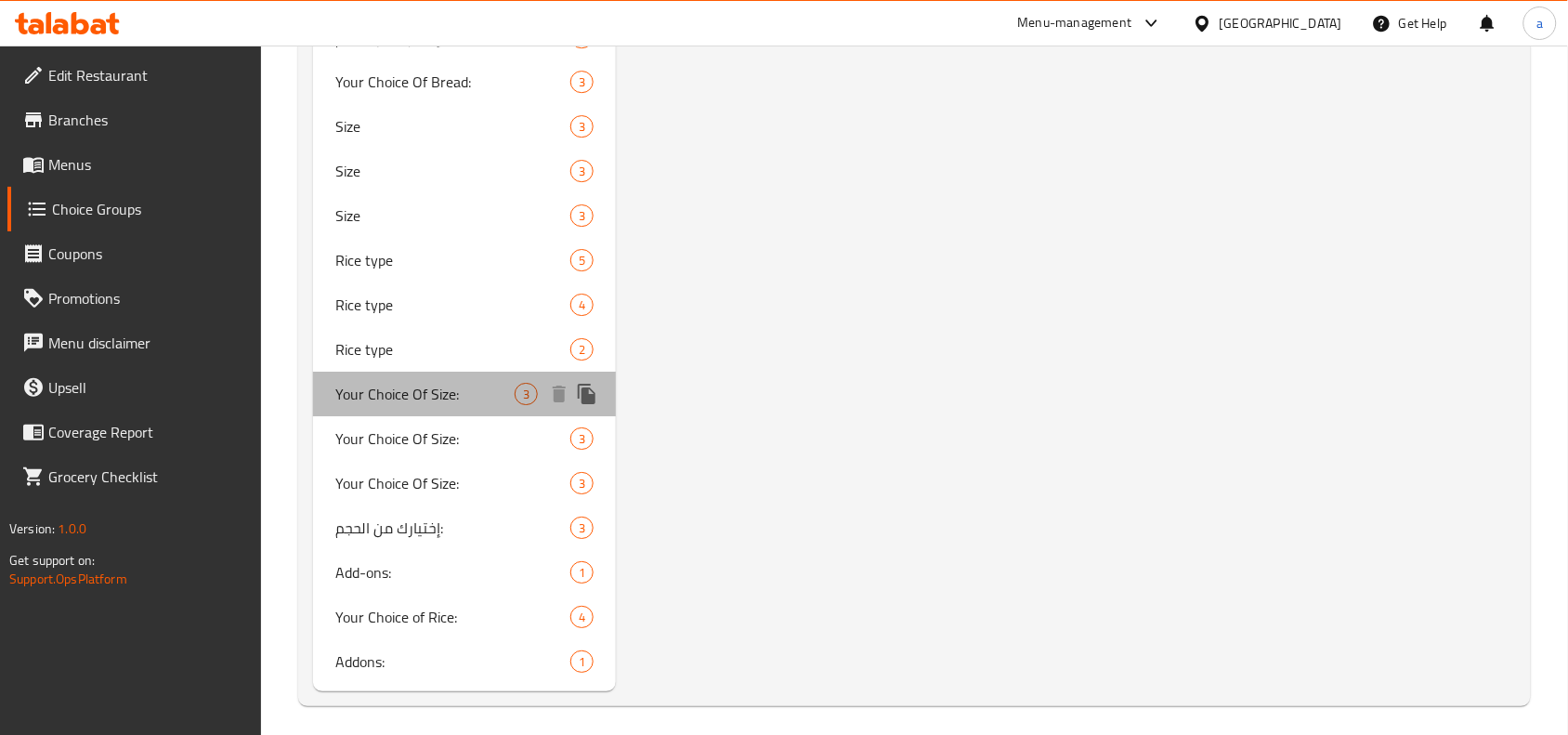
click at [443, 404] on div "Your Choice Of Size: 3" at bounding box center [465, 393] width 303 height 45
type input "Your Choice Of Size:"
type input "إختيارك من الحجم:"
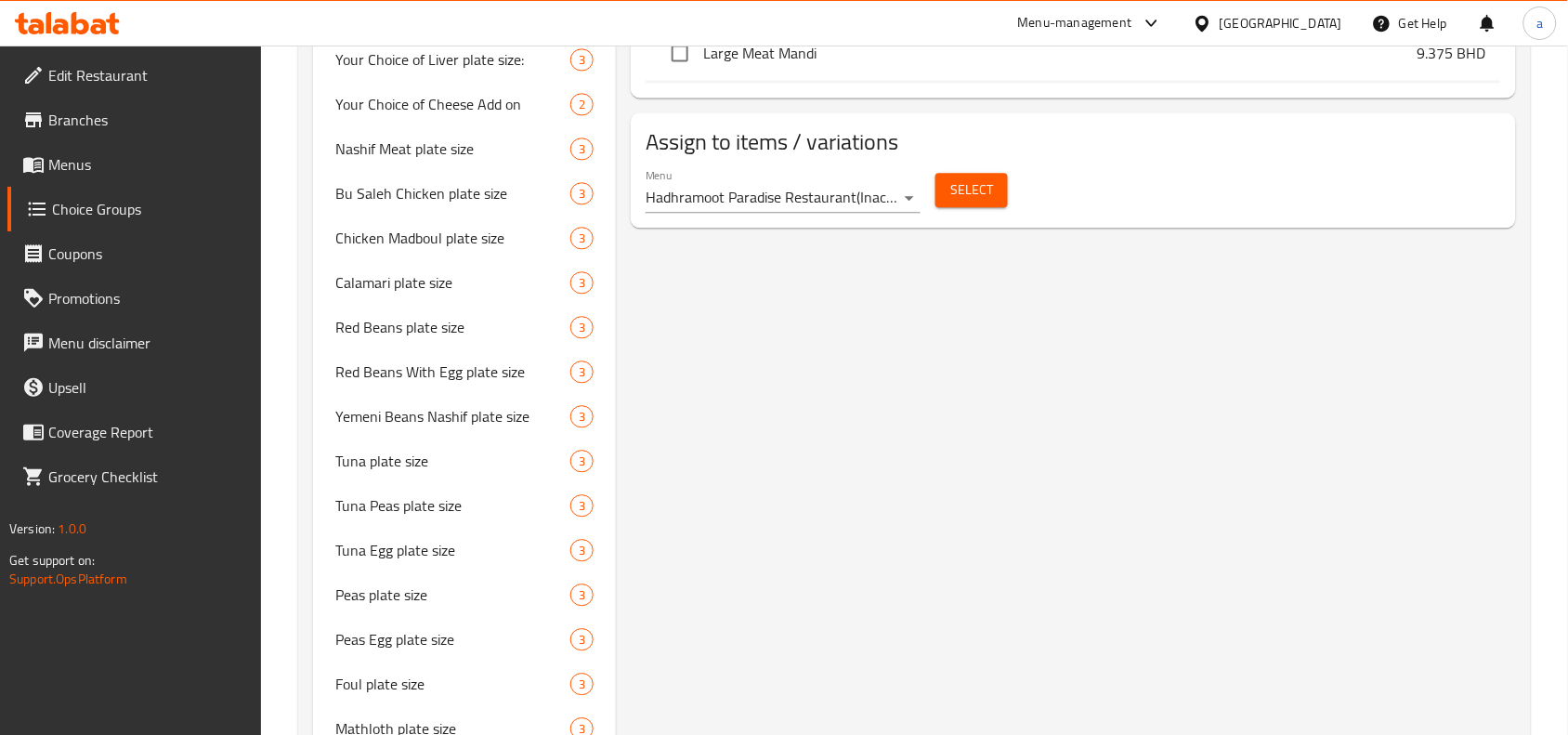
scroll to position [1045, 0]
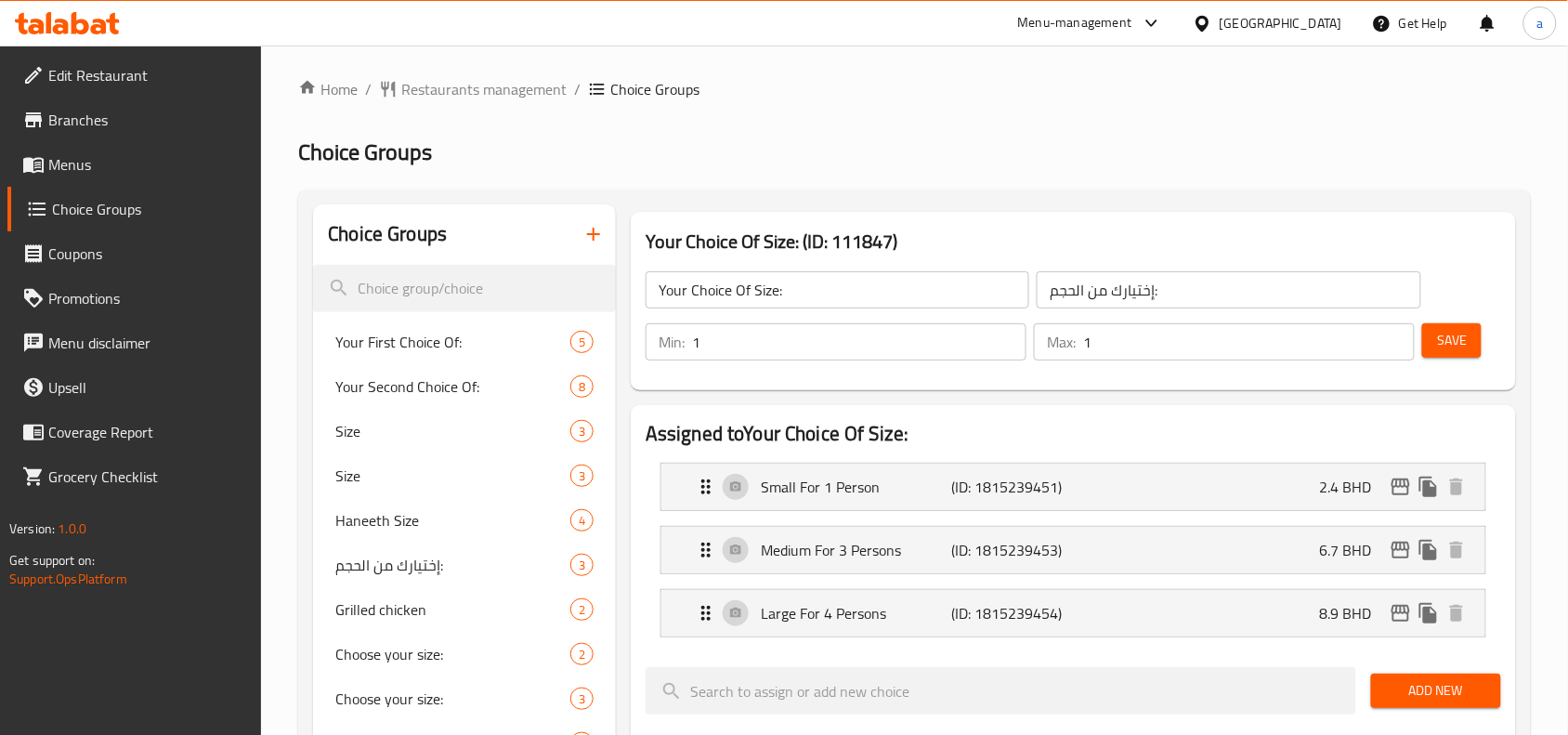
scroll to position [0, 0]
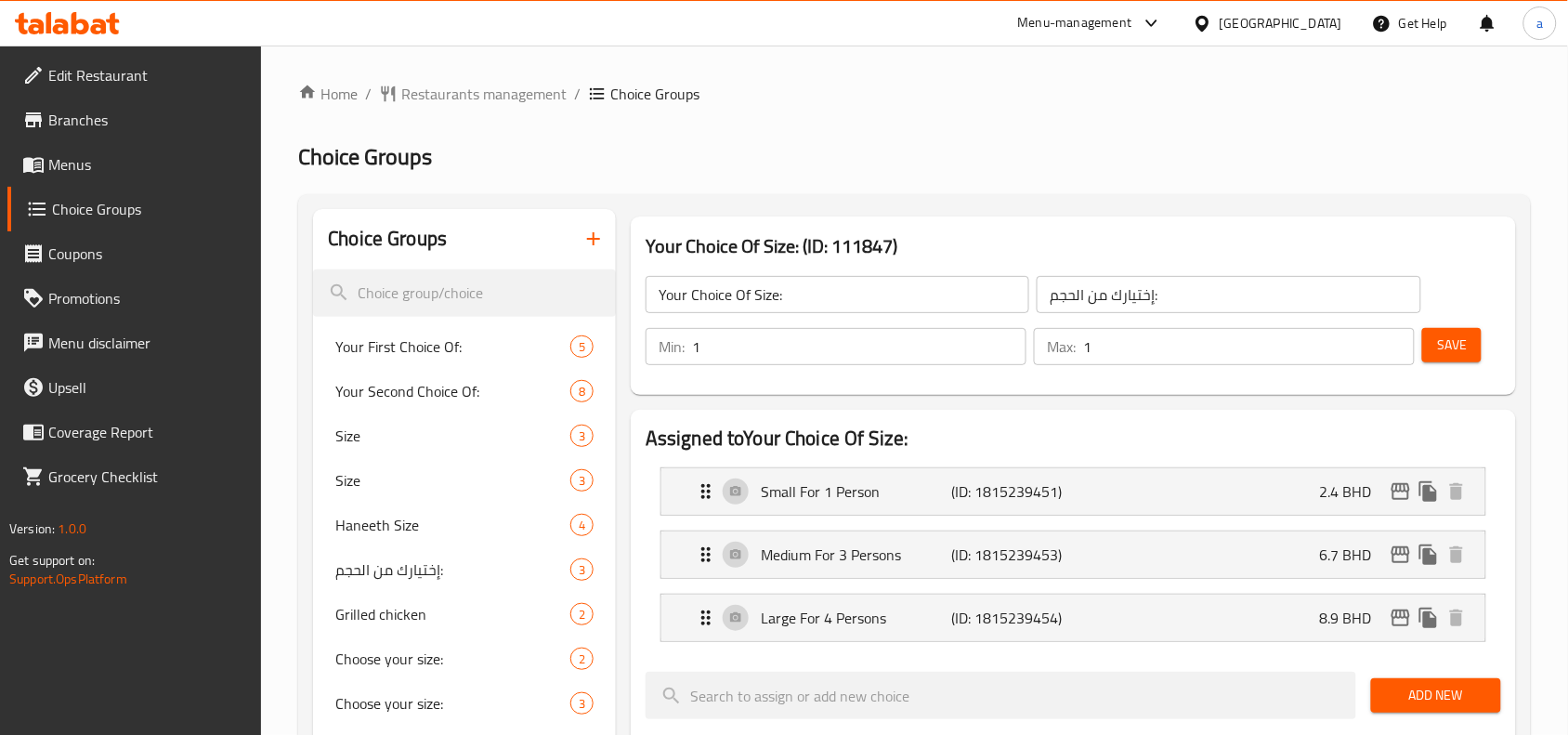
click at [456, 97] on span "Restaurants management" at bounding box center [483, 93] width 165 height 23
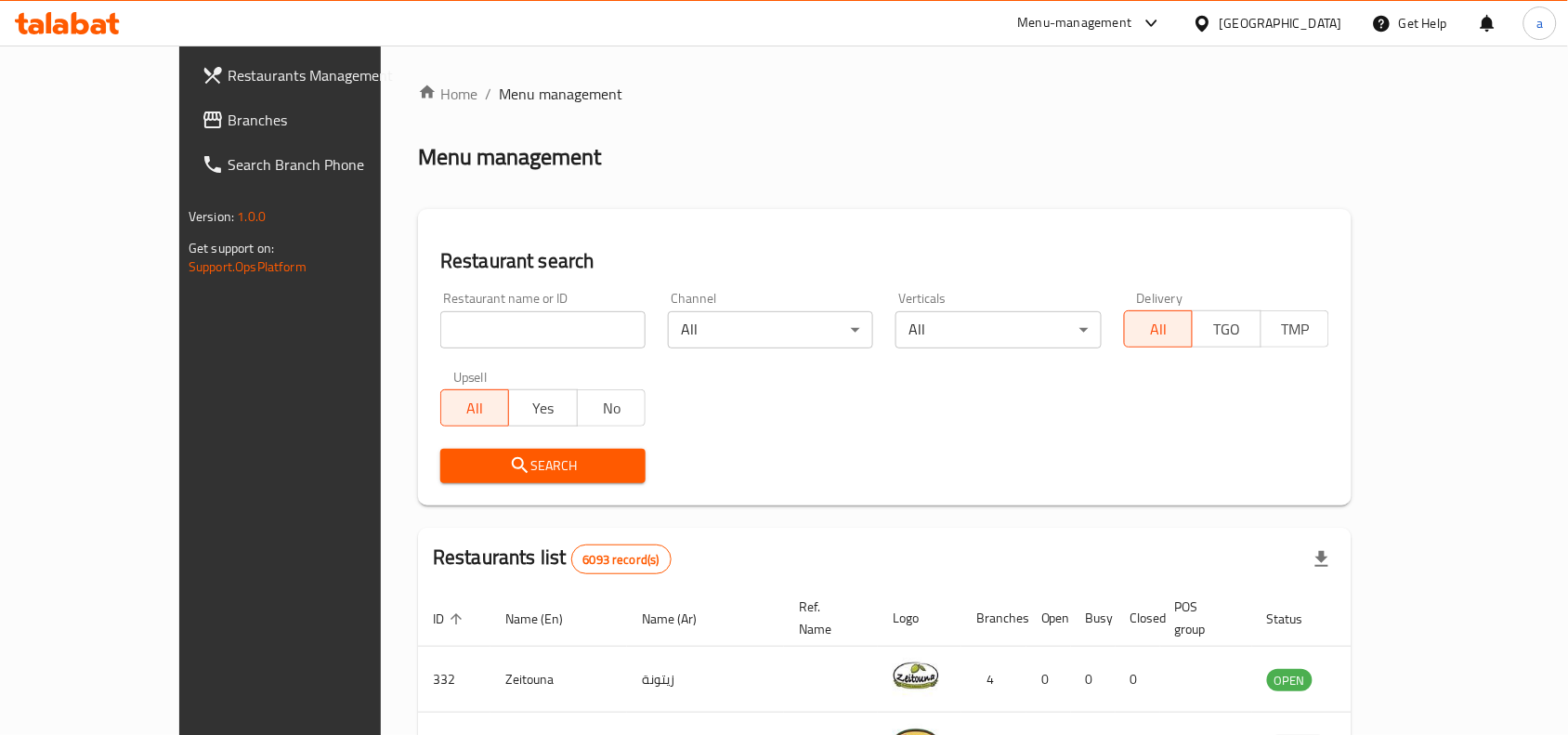
click at [760, 458] on div "Search" at bounding box center [885, 466] width 911 height 56
click at [228, 118] on span "Branches" at bounding box center [327, 120] width 199 height 23
